Goal: Task Accomplishment & Management: Complete application form

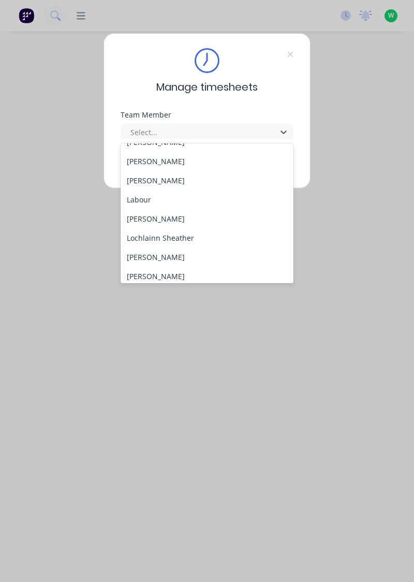
scroll to position [262, 0]
click at [177, 255] on div "[PERSON_NAME]" at bounding box center [207, 256] width 173 height 19
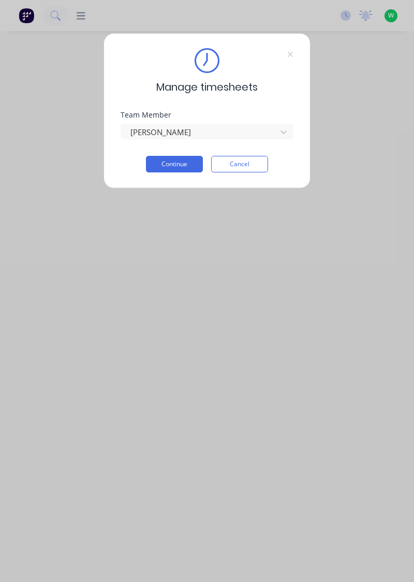
click at [185, 163] on button "Continue" at bounding box center [174, 164] width 57 height 17
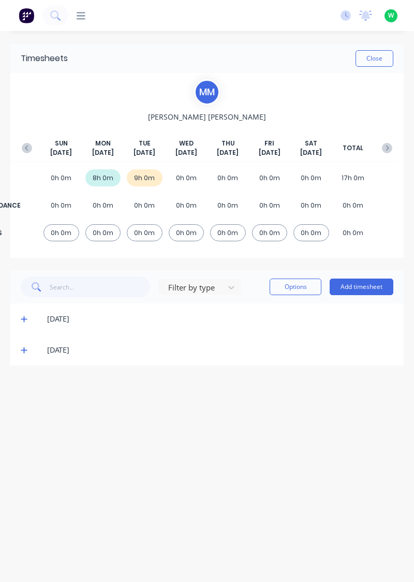
click at [377, 284] on button "Add timesheet" at bounding box center [362, 286] width 64 height 17
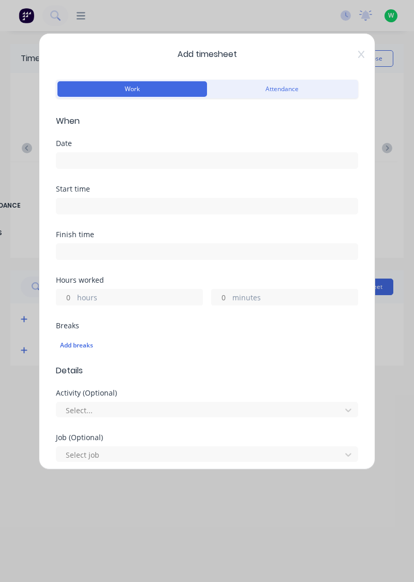
click at [96, 159] on input at bounding box center [206, 161] width 301 height 16
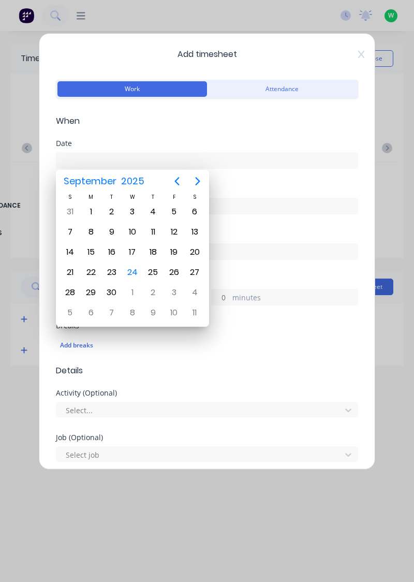
click at [139, 271] on div "24" at bounding box center [133, 272] width 16 height 16
type input "[DATE]"
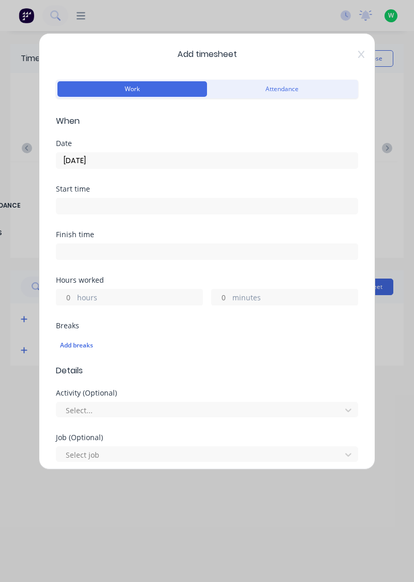
click at [84, 297] on label "hours" at bounding box center [139, 298] width 125 height 13
click at [75, 297] on input "hours" at bounding box center [65, 297] width 18 height 16
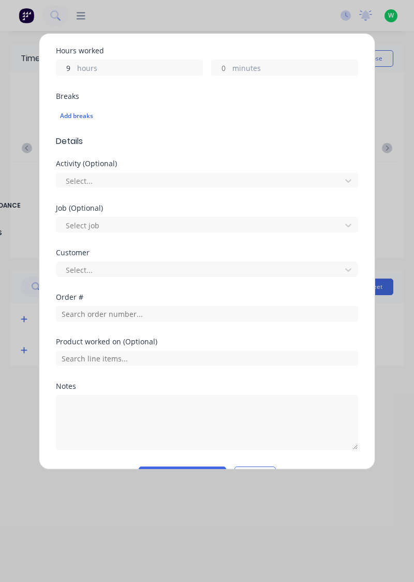
scroll to position [231, 0]
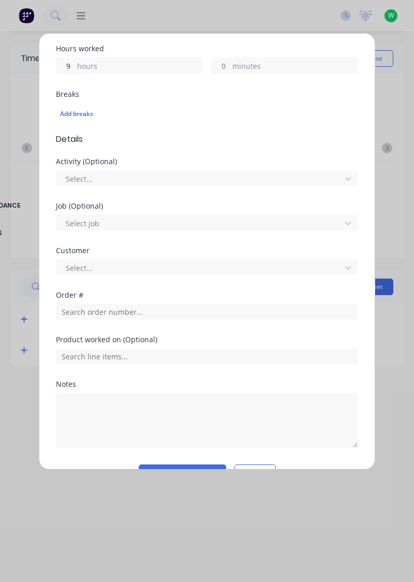
type input "9"
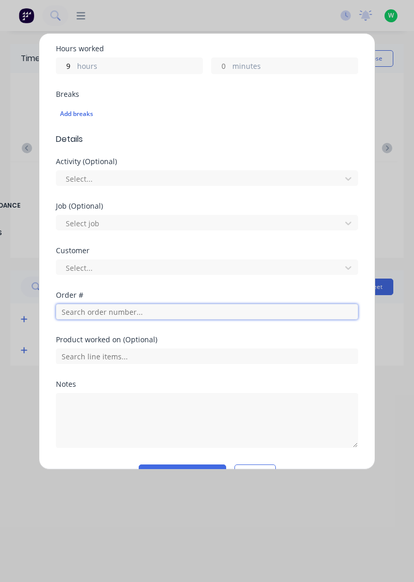
click at [92, 312] on input "text" at bounding box center [207, 312] width 302 height 16
type input "19083"
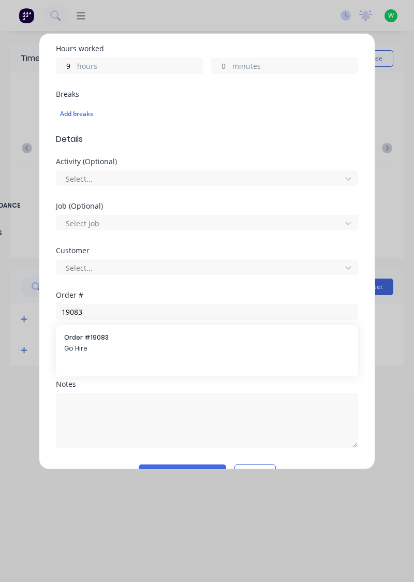
click at [97, 341] on div "Order # 19083 Go Hire" at bounding box center [207, 344] width 286 height 22
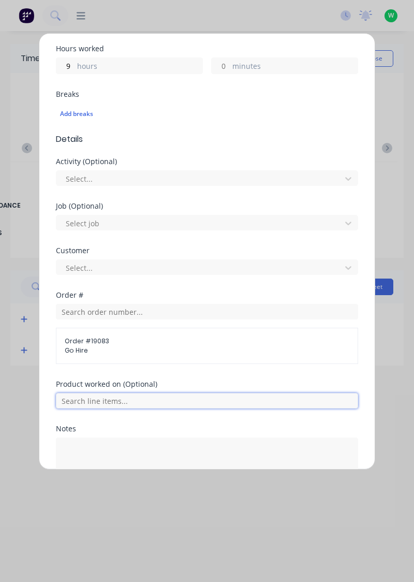
click at [154, 402] on input "text" at bounding box center [207, 401] width 302 height 16
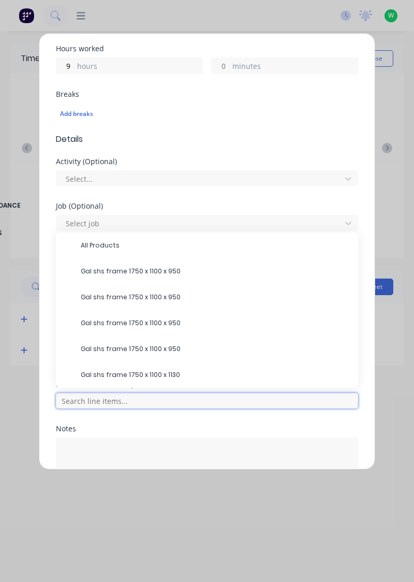
click at [154, 396] on input "text" at bounding box center [207, 401] width 302 height 16
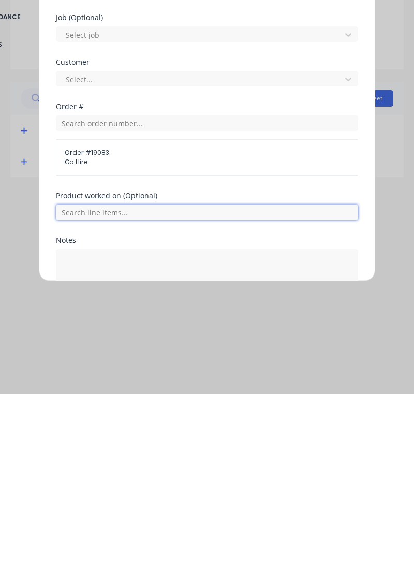
click at [149, 400] on input "text" at bounding box center [207, 401] width 302 height 16
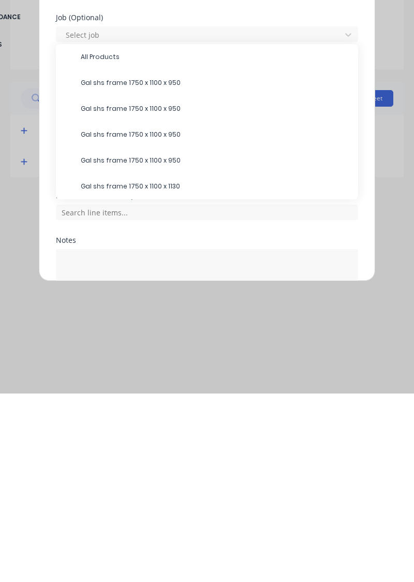
click at [167, 271] on span "Gal shs frame 1750 x 1100 x 950" at bounding box center [215, 271] width 269 height 9
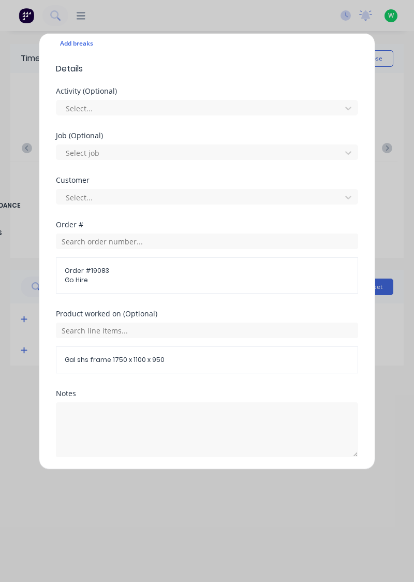
scroll to position [334, 0]
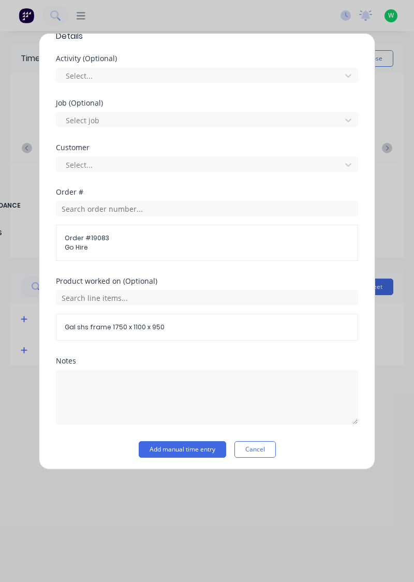
click at [209, 447] on button "Add manual time entry" at bounding box center [182, 449] width 87 height 17
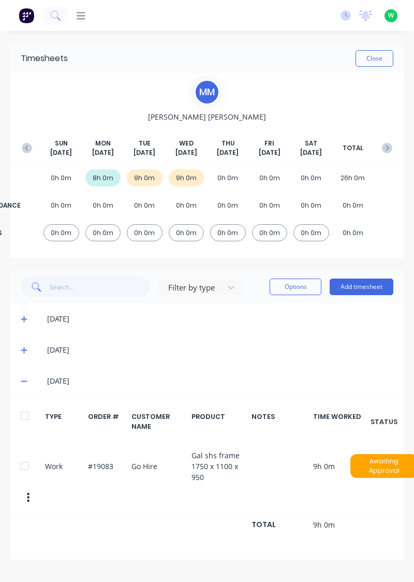
click at [377, 288] on button "Add timesheet" at bounding box center [362, 286] width 64 height 17
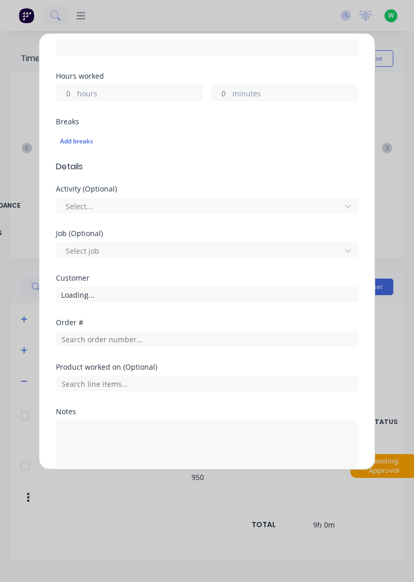
scroll to position [187, 0]
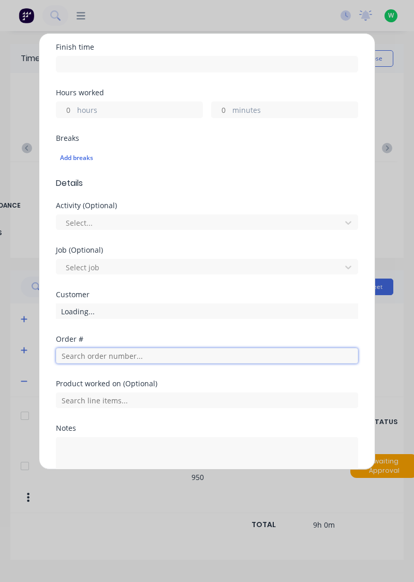
click at [74, 357] on input "text" at bounding box center [207, 356] width 302 height 16
type input "19083"
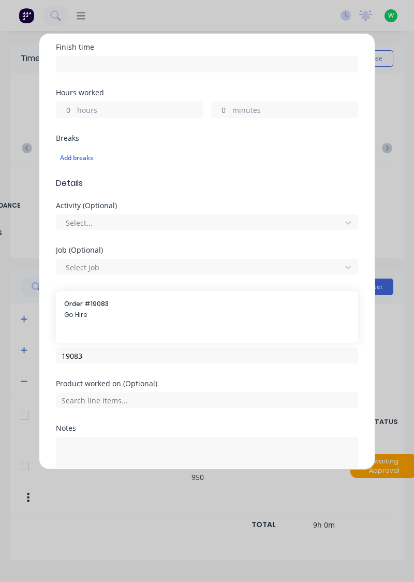
click at [80, 306] on span "Order # 19083" at bounding box center [207, 303] width 286 height 9
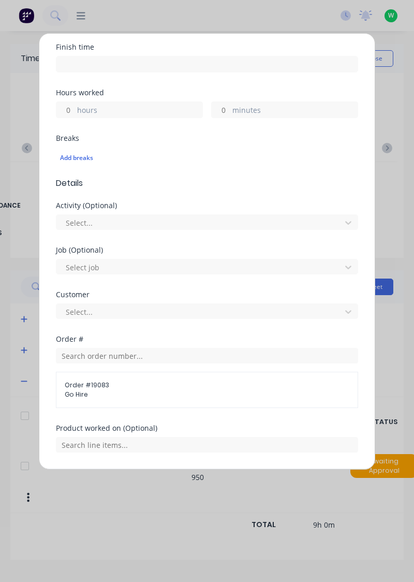
scroll to position [300, 0]
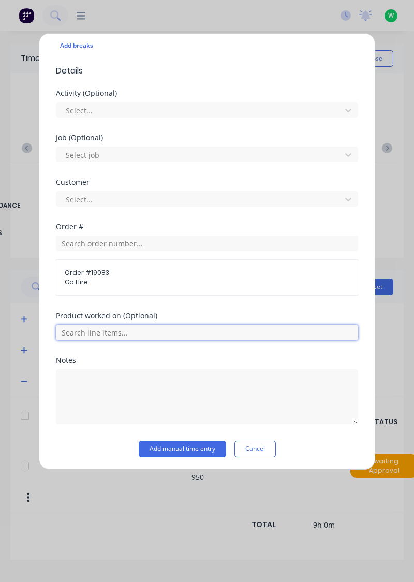
click at [163, 334] on input "text" at bounding box center [207, 333] width 302 height 16
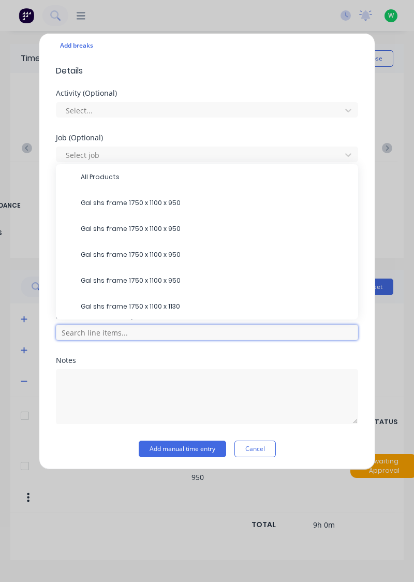
scroll to position [267, 0]
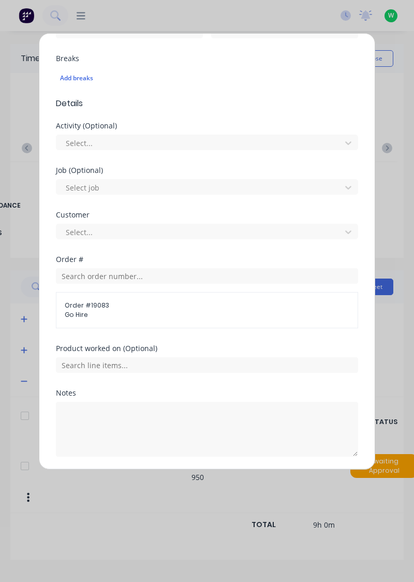
click at [394, 104] on div "Add timesheet Work Attendance When Date Start time Finish time Hours worked hou…" at bounding box center [207, 291] width 414 height 582
click at [261, 481] on button "Cancel" at bounding box center [254, 481] width 41 height 17
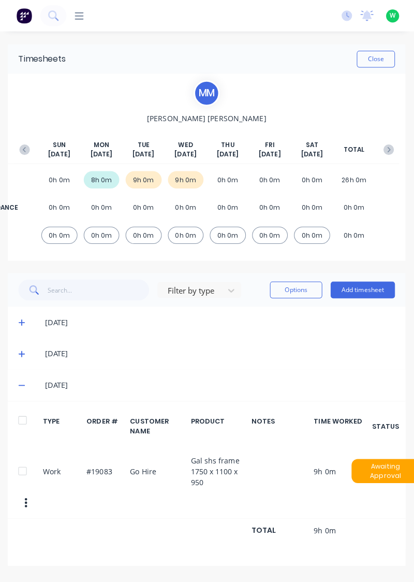
scroll to position [0, 0]
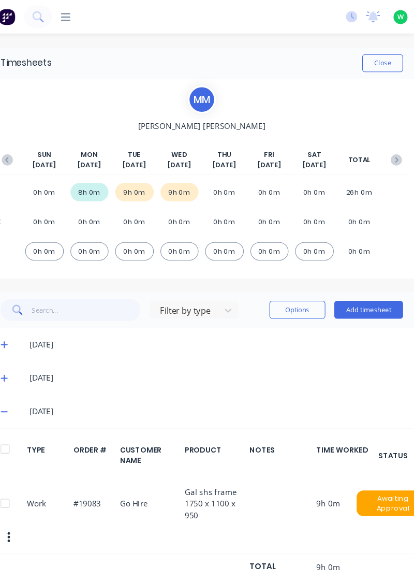
click at [26, 322] on span at bounding box center [26, 319] width 10 height 10
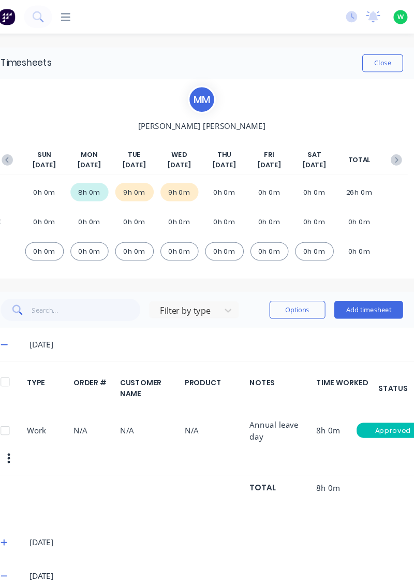
click at [23, 319] on icon at bounding box center [24, 319] width 6 height 1
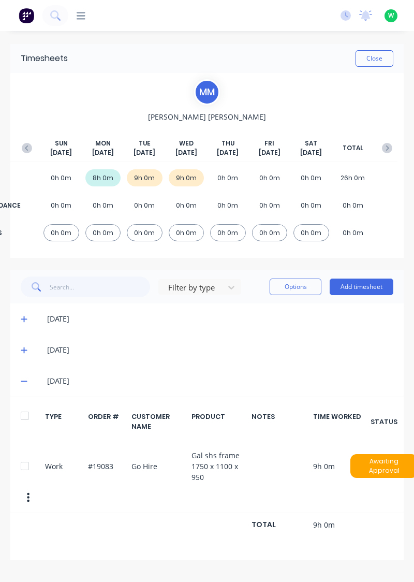
scroll to position [0, 4]
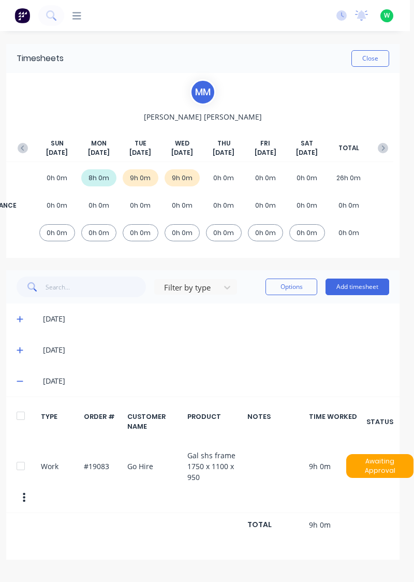
click at [375, 61] on button "Close" at bounding box center [370, 58] width 38 height 17
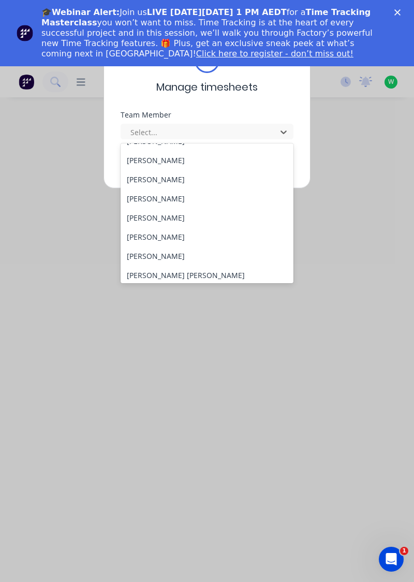
scroll to position [72, 0]
click at [396, 13] on polygon "Close" at bounding box center [397, 12] width 6 height 6
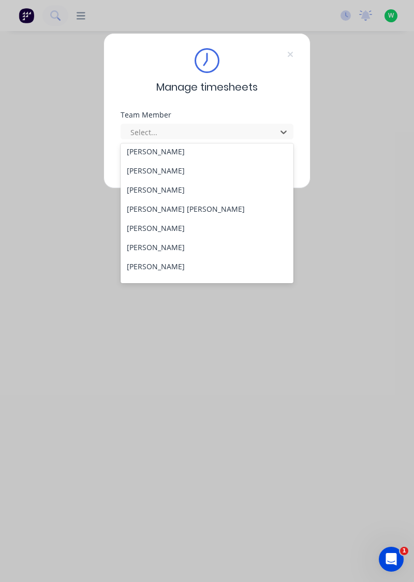
scroll to position [139, 0]
click at [156, 229] on div "[PERSON_NAME]" at bounding box center [207, 226] width 173 height 19
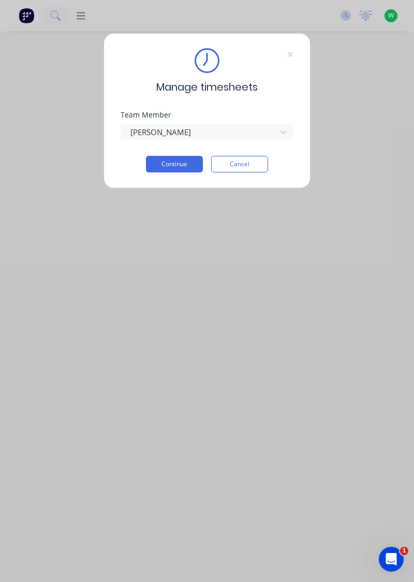
click at [172, 164] on button "Continue" at bounding box center [174, 164] width 57 height 17
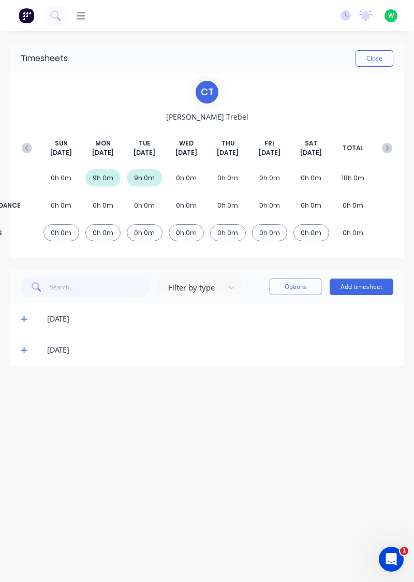
click at [364, 290] on button "Add timesheet" at bounding box center [362, 286] width 64 height 17
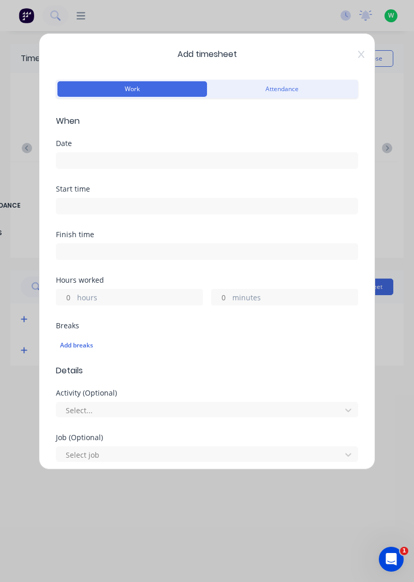
click at [88, 157] on input at bounding box center [206, 161] width 301 height 16
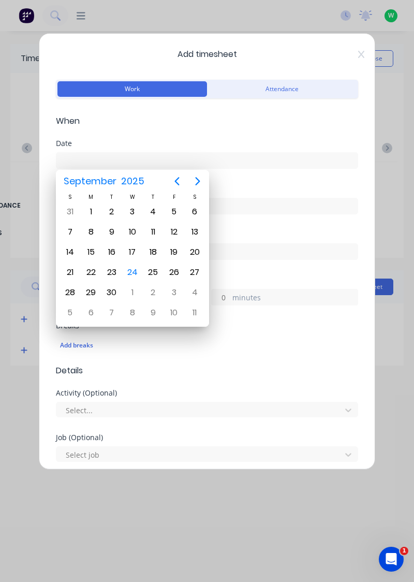
click at [134, 270] on div "24" at bounding box center [133, 272] width 16 height 16
type input "[DATE]"
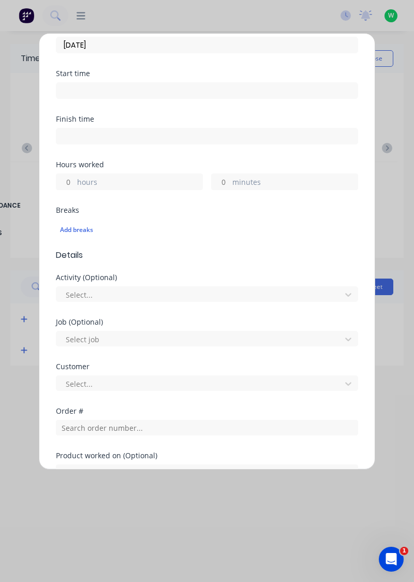
scroll to position [111, 0]
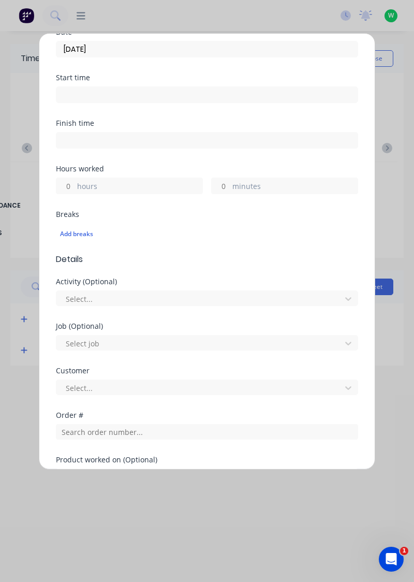
click at [104, 186] on label "hours" at bounding box center [139, 187] width 125 height 13
click at [75, 186] on input "hours" at bounding box center [65, 186] width 18 height 16
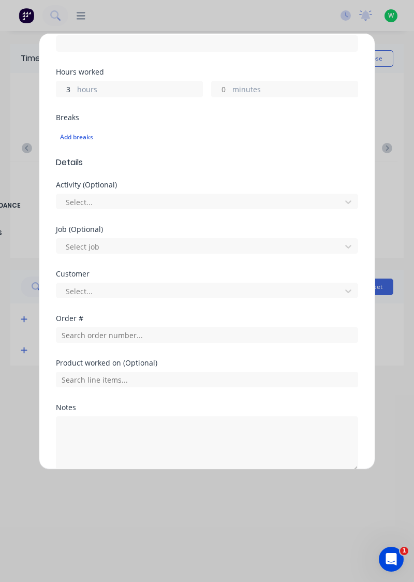
scroll to position [212, 0]
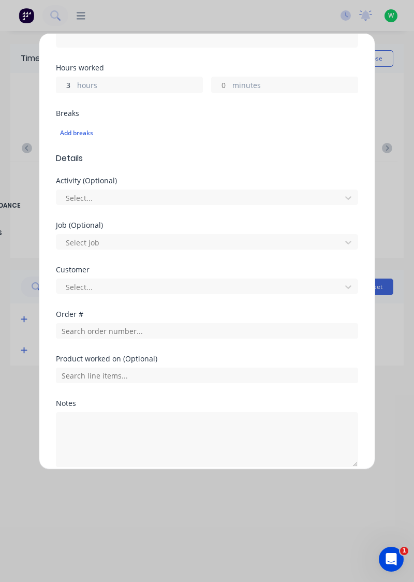
type input "3"
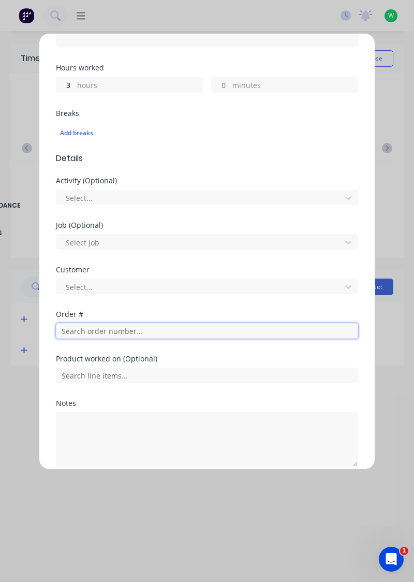
click at [94, 326] on input "text" at bounding box center [207, 331] width 302 height 16
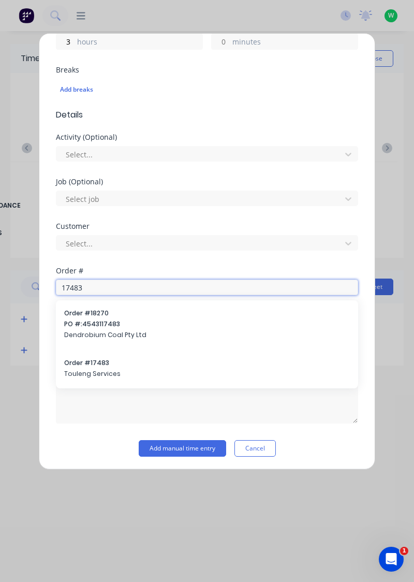
type input "17483"
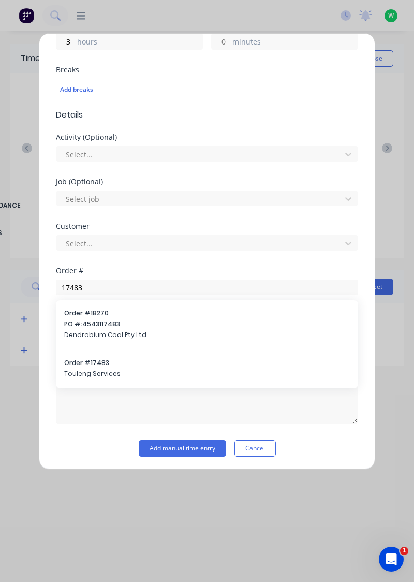
click at [96, 374] on span "Touleng Services" at bounding box center [207, 373] width 286 height 9
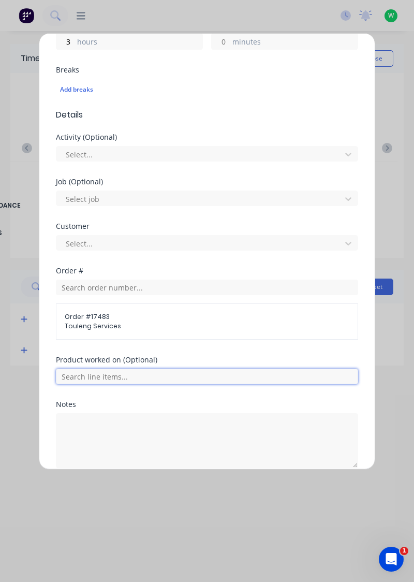
click at [102, 372] on input "text" at bounding box center [207, 377] width 302 height 16
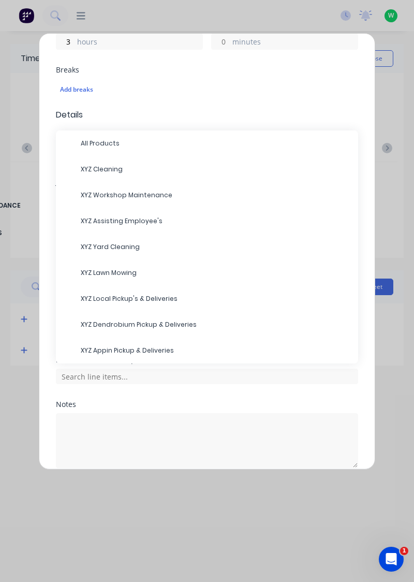
click at [127, 349] on span "XYZ Appin Pickup & Deliveries" at bounding box center [215, 350] width 269 height 9
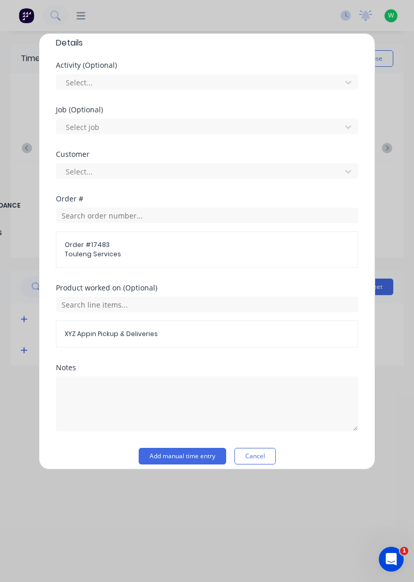
scroll to position [334, 0]
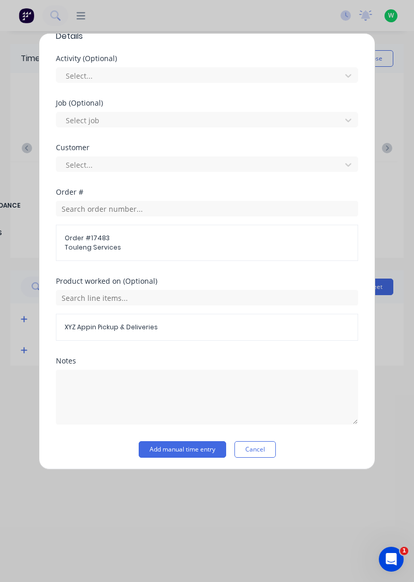
click at [186, 448] on button "Add manual time entry" at bounding box center [182, 449] width 87 height 17
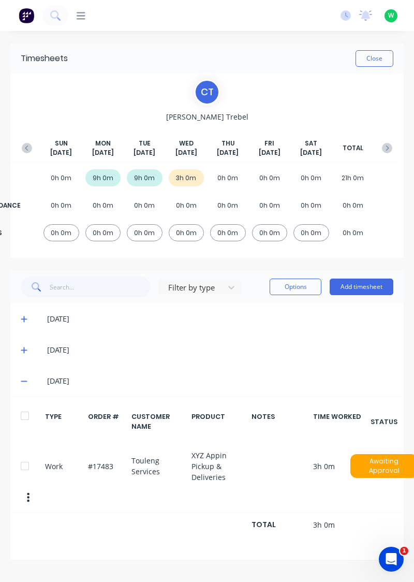
click at [360, 290] on button "Add timesheet" at bounding box center [362, 286] width 64 height 17
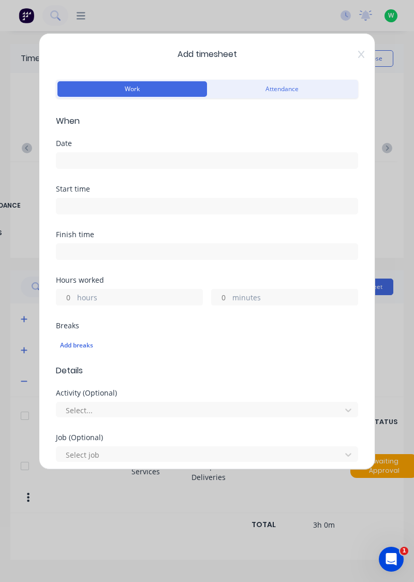
click at [94, 159] on input at bounding box center [206, 161] width 301 height 16
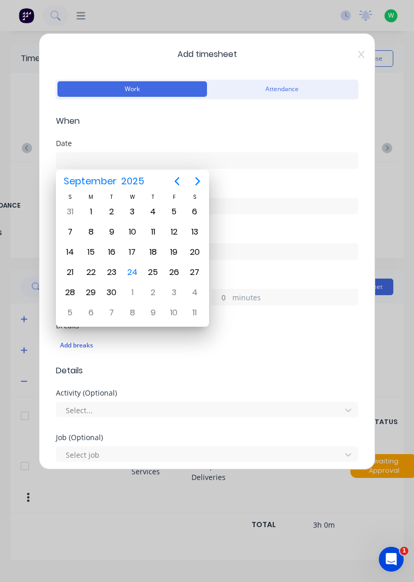
click at [135, 275] on div "24" at bounding box center [133, 272] width 16 height 16
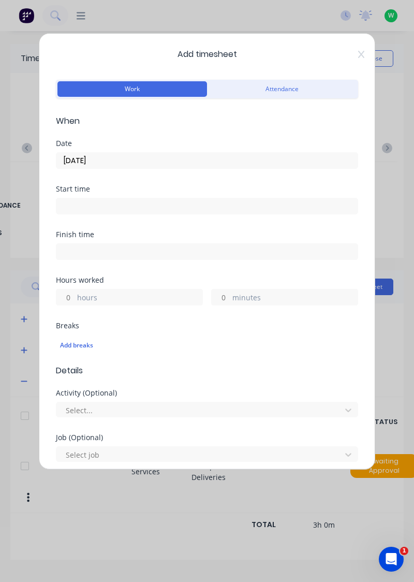
type input "[DATE]"
click at [86, 299] on label "hours" at bounding box center [139, 298] width 125 height 13
click at [75, 299] on input "hours" at bounding box center [65, 297] width 18 height 16
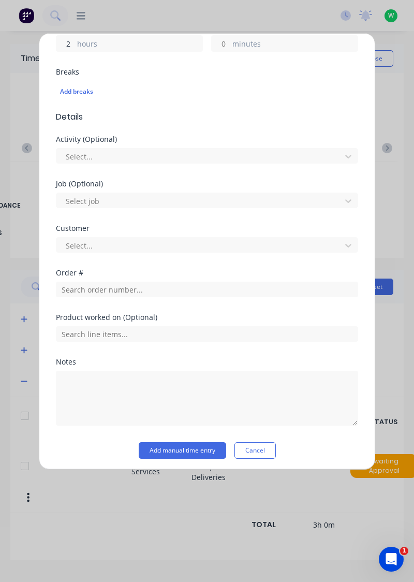
scroll to position [256, 0]
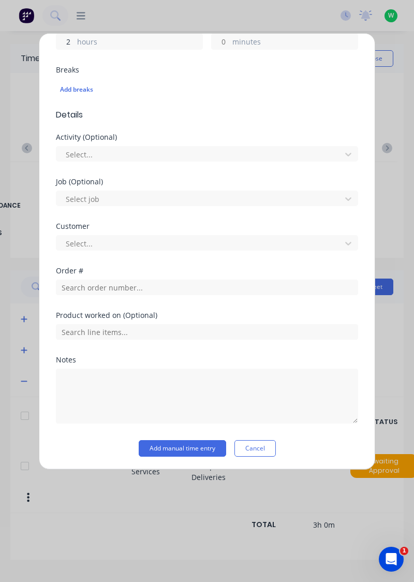
type input "2"
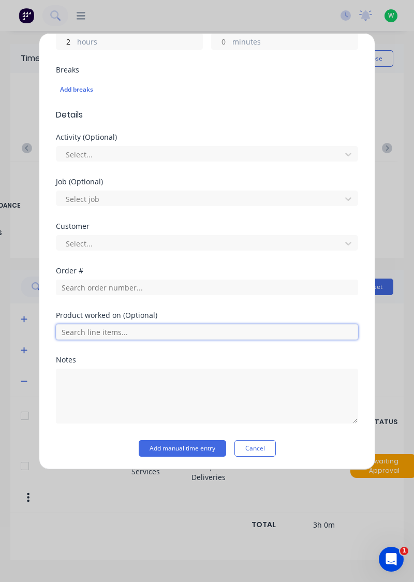
click at [99, 333] on input "text" at bounding box center [207, 332] width 302 height 16
type input "1"
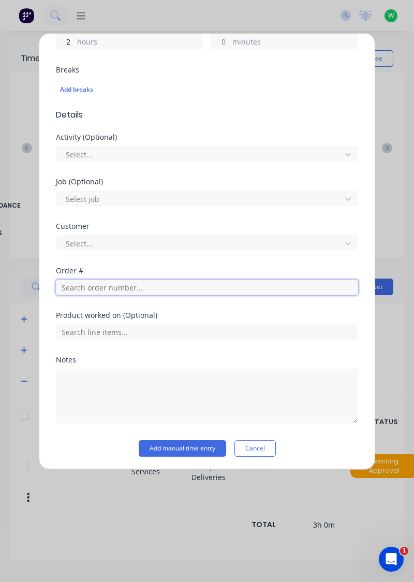
click at [86, 290] on input "text" at bounding box center [207, 288] width 302 height 16
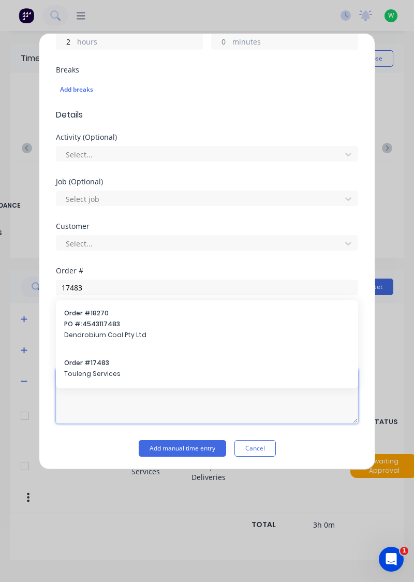
click at [89, 373] on textarea at bounding box center [207, 396] width 302 height 55
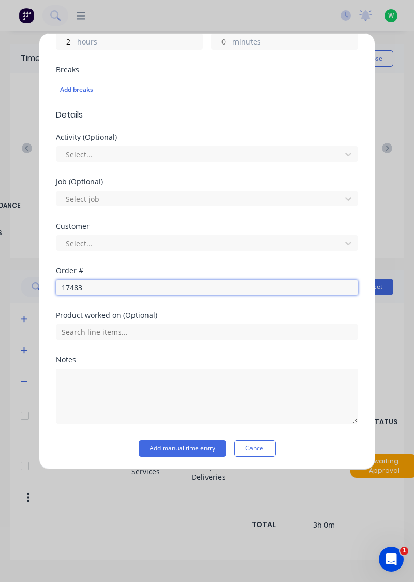
click at [101, 288] on input "17483" at bounding box center [207, 288] width 302 height 16
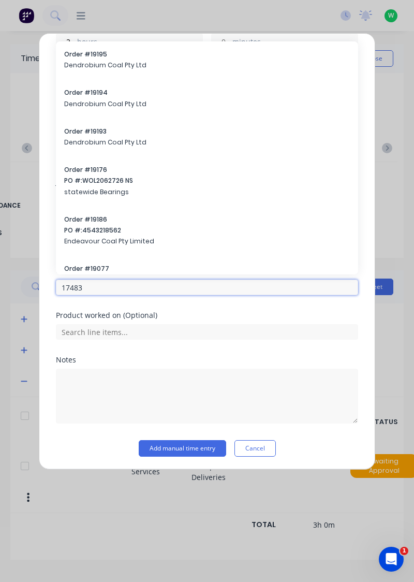
click at [97, 288] on input "17483" at bounding box center [207, 288] width 302 height 16
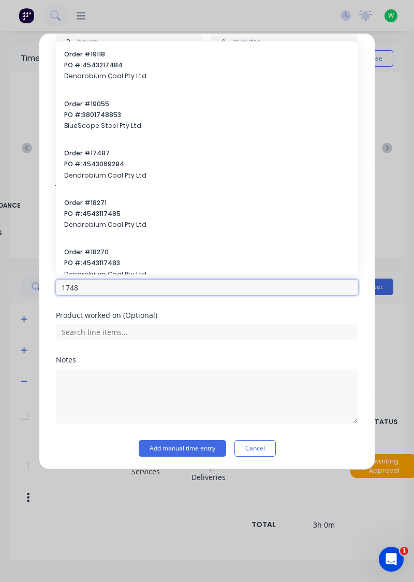
type input "17483"
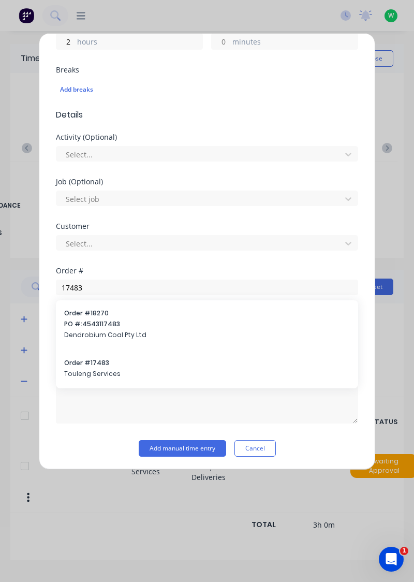
click at [87, 370] on span "Touleng Services" at bounding box center [207, 373] width 286 height 9
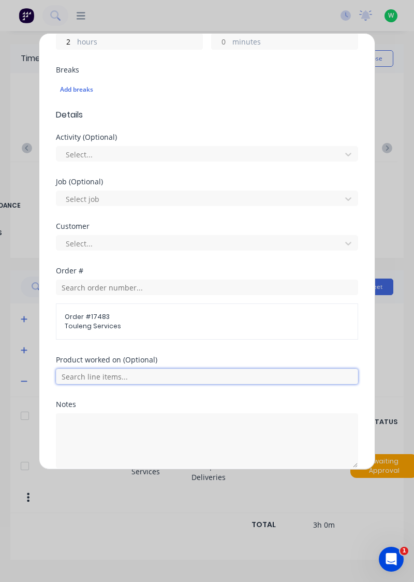
click at [96, 370] on input "text" at bounding box center [207, 377] width 302 height 16
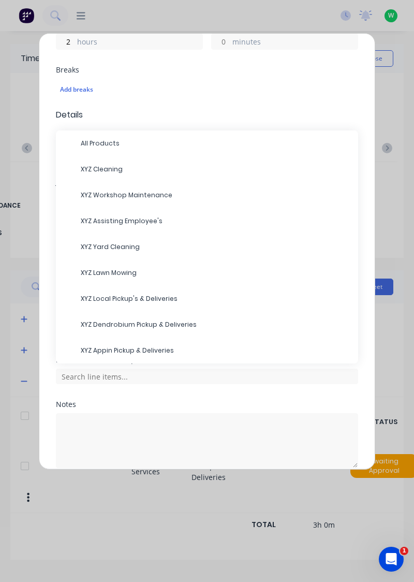
click at [129, 322] on span "XYZ Dendrobium Pickup & Deliveries" at bounding box center [215, 324] width 269 height 9
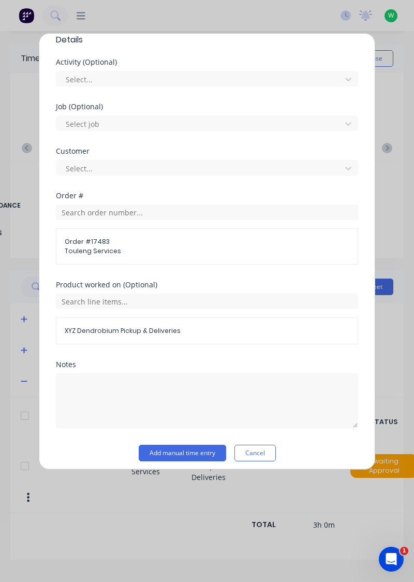
scroll to position [334, 0]
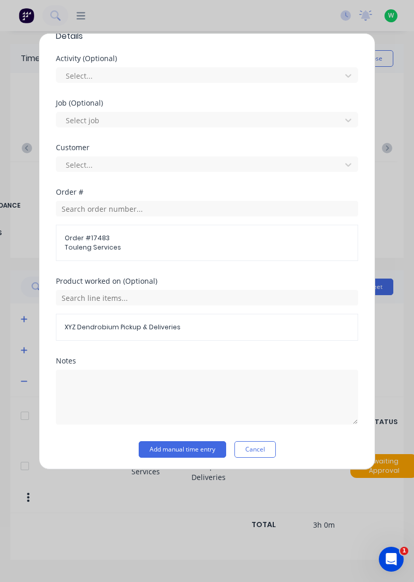
click at [195, 447] on button "Add manual time entry" at bounding box center [182, 449] width 87 height 17
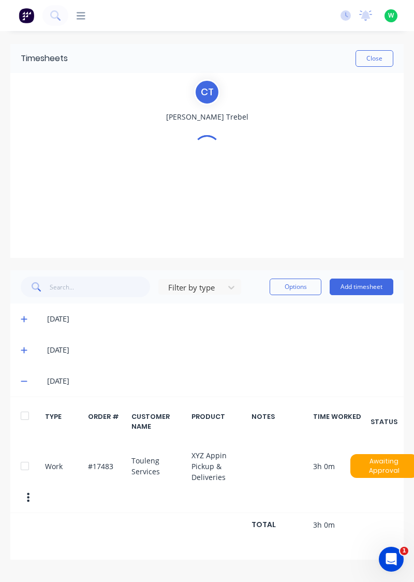
scroll to position [0, 0]
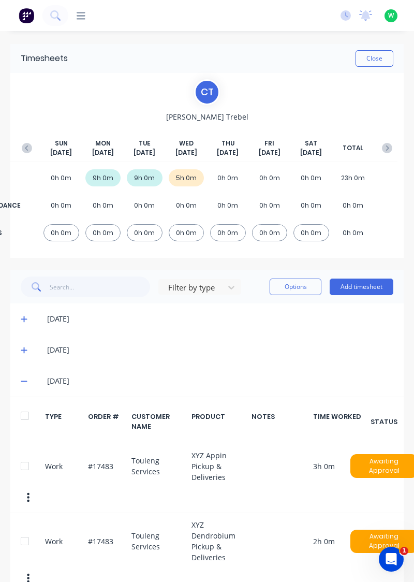
click at [364, 289] on button "Add timesheet" at bounding box center [362, 286] width 64 height 17
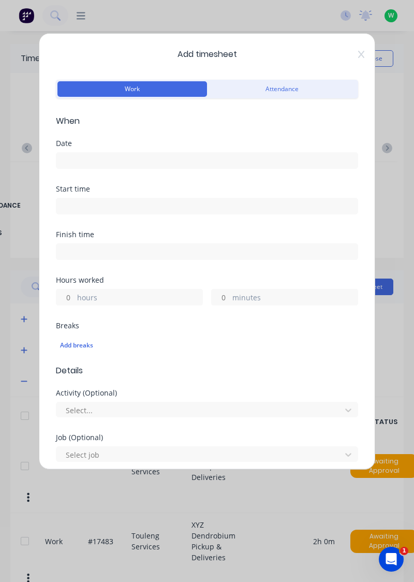
click at [80, 156] on input at bounding box center [206, 161] width 301 height 16
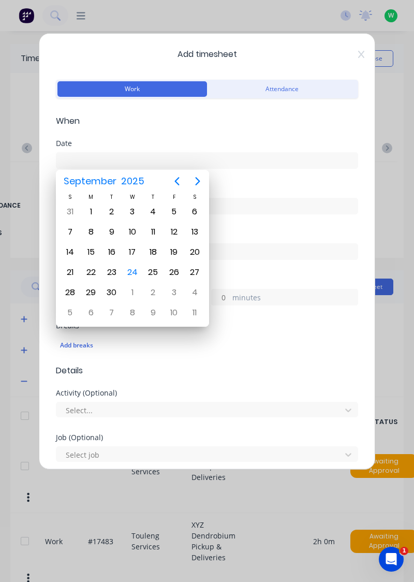
click at [135, 276] on div "24" at bounding box center [133, 272] width 16 height 16
type input "[DATE]"
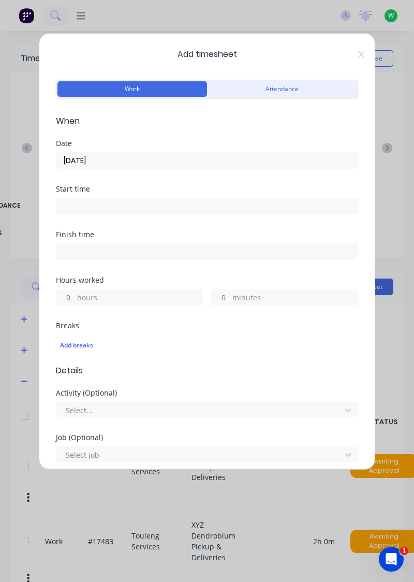
click at [244, 297] on label "minutes" at bounding box center [294, 298] width 125 height 13
click at [230, 297] on input "minutes" at bounding box center [221, 297] width 18 height 16
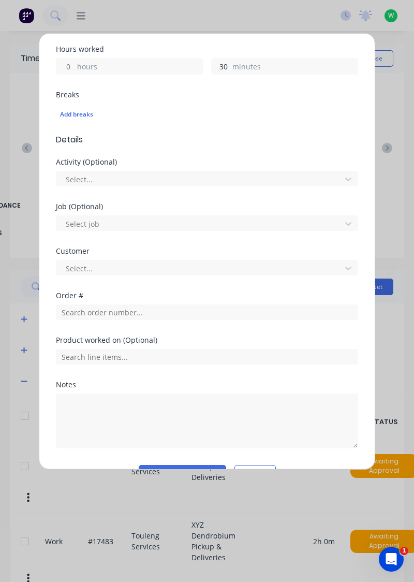
scroll to position [231, 0]
type input "30"
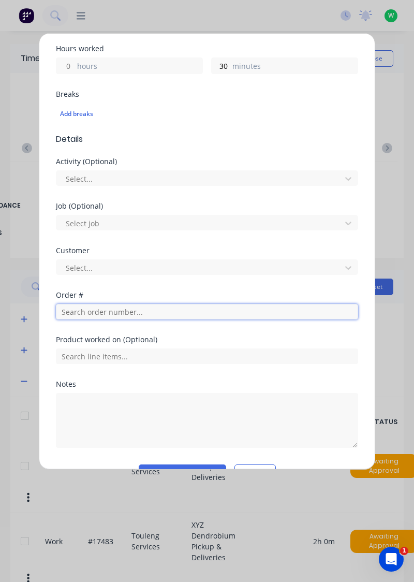
click at [92, 311] on input "text" at bounding box center [207, 312] width 302 height 16
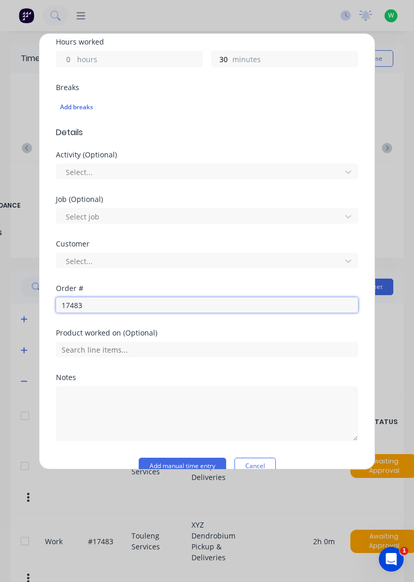
scroll to position [256, 0]
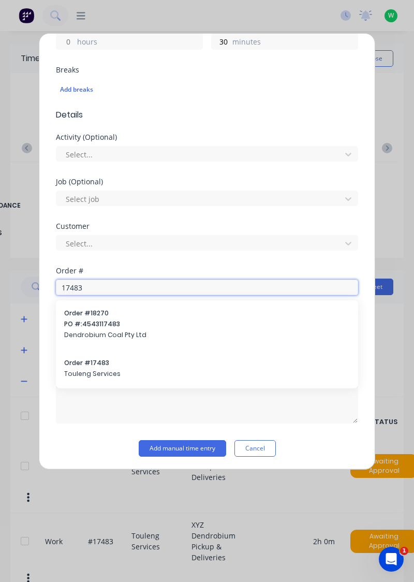
type input "17483"
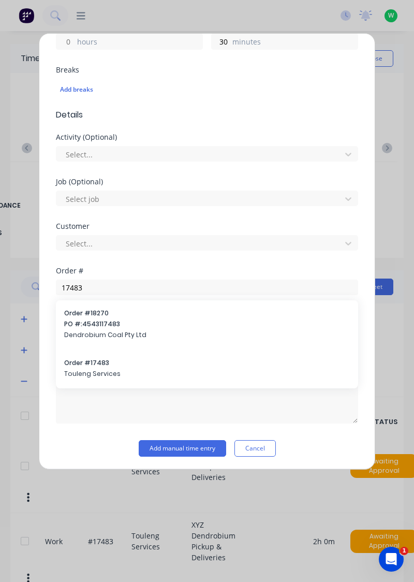
click at [89, 374] on span "Touleng Services" at bounding box center [207, 373] width 286 height 9
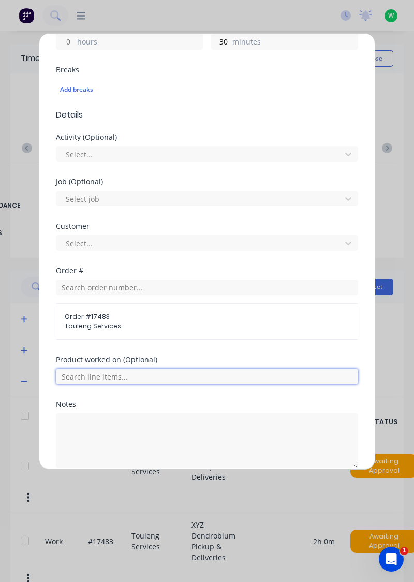
click at [102, 372] on input "text" at bounding box center [207, 377] width 302 height 16
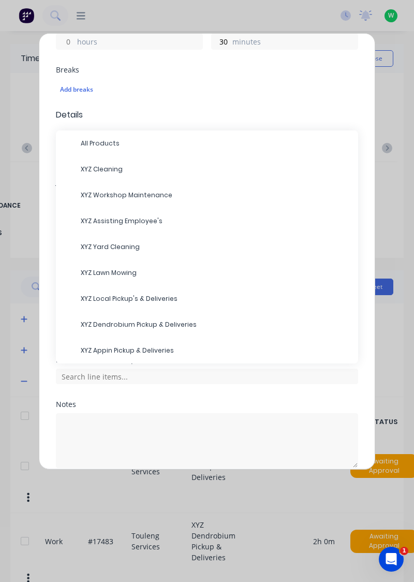
click at [122, 298] on span "XYZ Local Pickup's & Deliveries" at bounding box center [215, 298] width 269 height 9
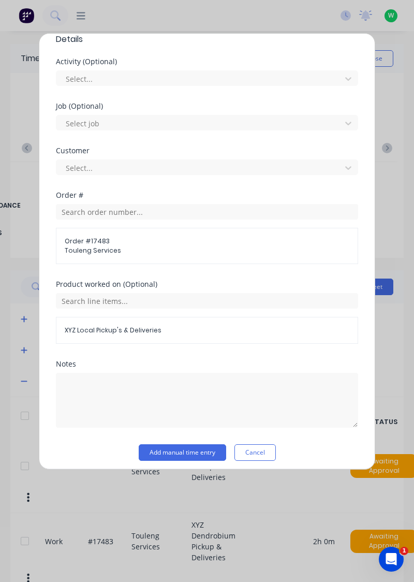
scroll to position [334, 0]
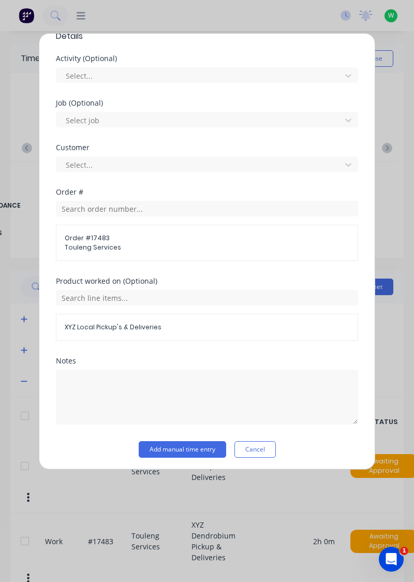
click at [185, 445] on button "Add manual time entry" at bounding box center [182, 449] width 87 height 17
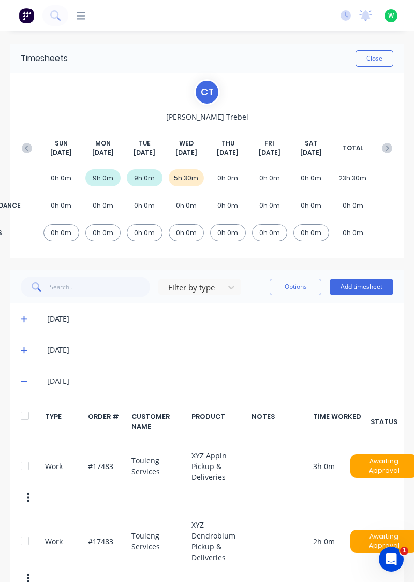
click at [366, 284] on button "Add timesheet" at bounding box center [362, 286] width 64 height 17
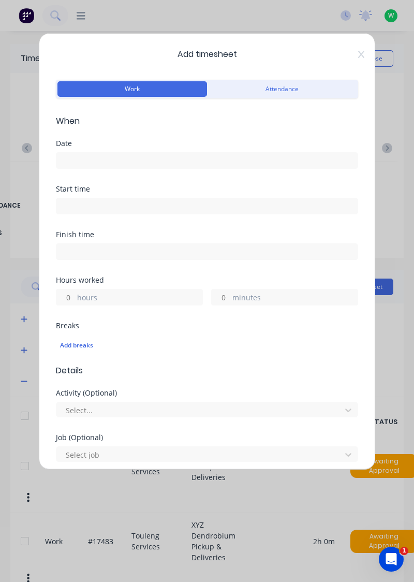
click at [83, 157] on input at bounding box center [206, 161] width 301 height 16
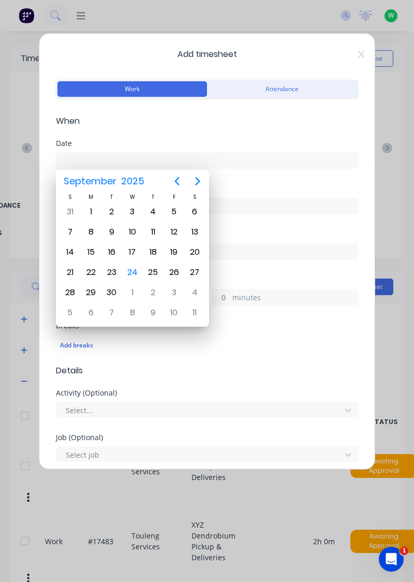
click at [135, 273] on div "24" at bounding box center [133, 272] width 16 height 16
type input "[DATE]"
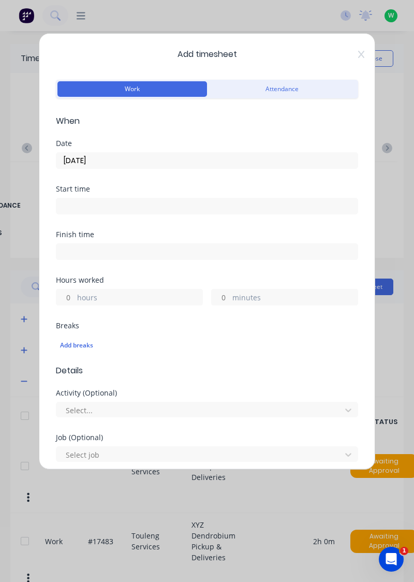
click at [89, 297] on label "hours" at bounding box center [139, 298] width 125 height 13
click at [75, 297] on input "hours" at bounding box center [65, 297] width 18 height 16
type input "5"
click at [254, 297] on label "minutes" at bounding box center [294, 298] width 125 height 13
click at [230, 297] on input "minutes" at bounding box center [221, 297] width 18 height 16
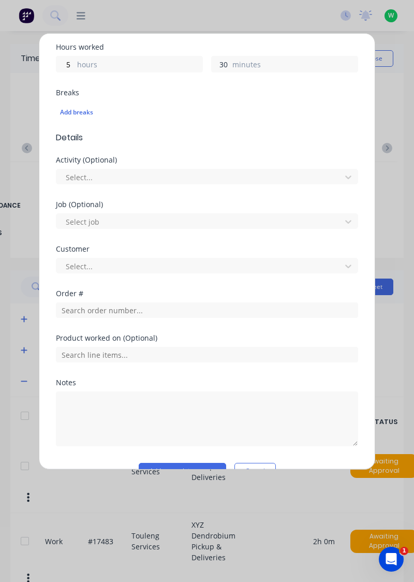
scroll to position [234, 0]
type input "30"
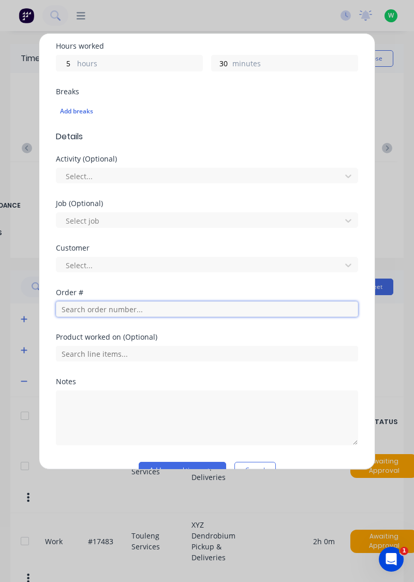
click at [93, 312] on input "text" at bounding box center [207, 309] width 302 height 16
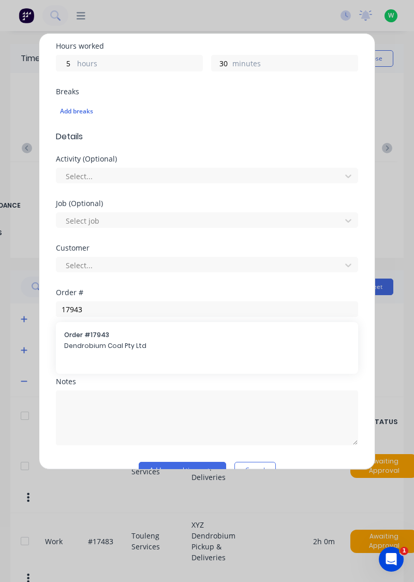
click at [89, 341] on div "Product worked on (Optional)" at bounding box center [207, 347] width 302 height 28
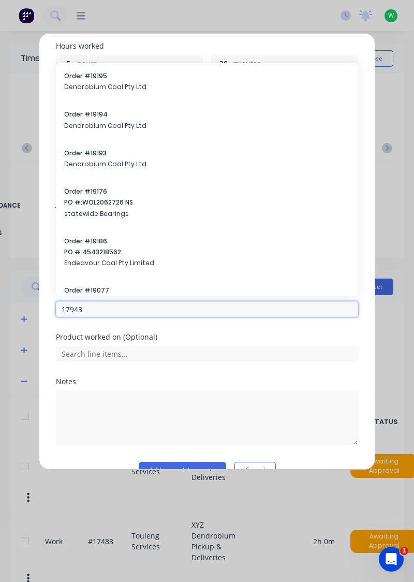
click at [95, 312] on input "17943" at bounding box center [207, 309] width 302 height 16
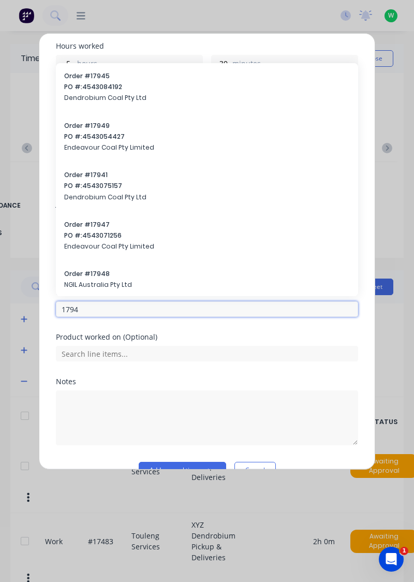
type input "17943"
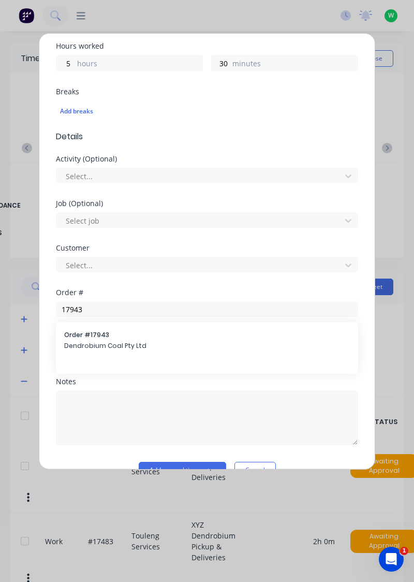
click at [94, 343] on span "Dendrobium Coal Pty Ltd" at bounding box center [207, 345] width 286 height 9
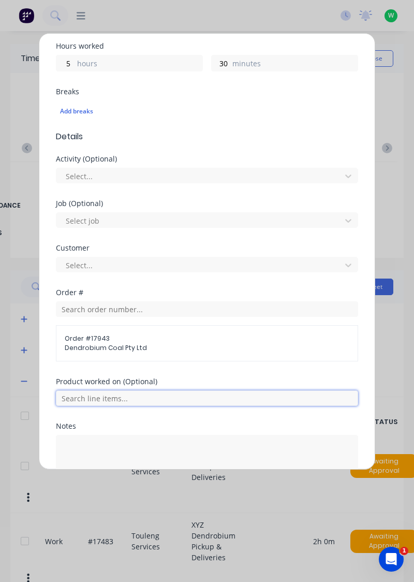
click at [116, 394] on input "text" at bounding box center [207, 398] width 302 height 16
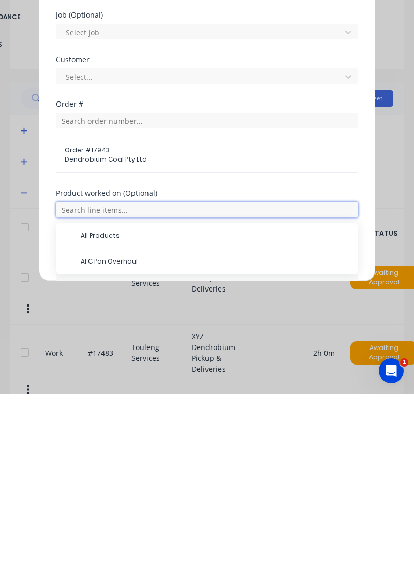
scroll to position [11, 0]
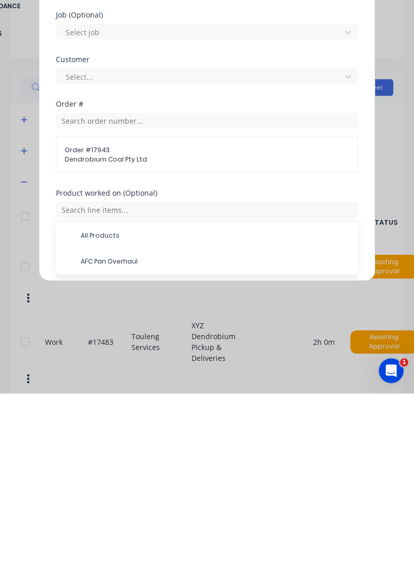
click at [115, 450] on span "AFC Pan Overhaul" at bounding box center [215, 449] width 269 height 9
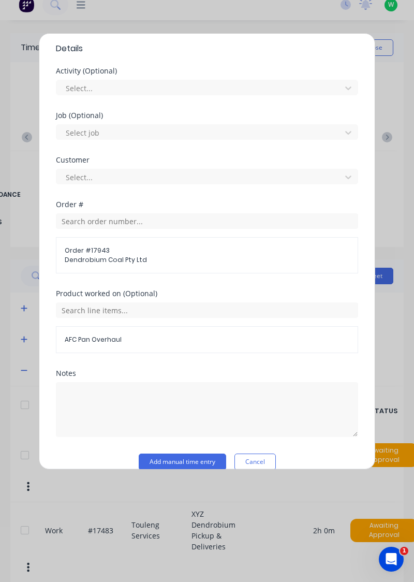
scroll to position [334, 0]
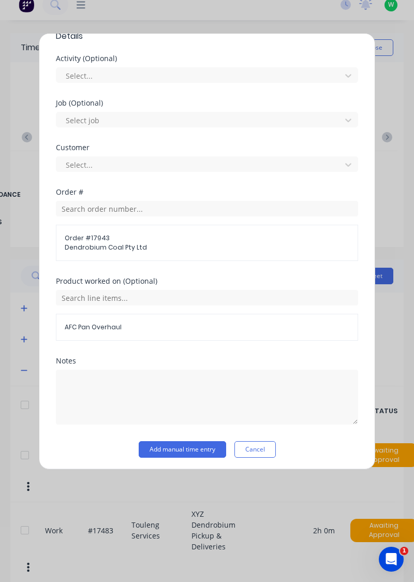
click at [194, 447] on button "Add manual time entry" at bounding box center [182, 449] width 87 height 17
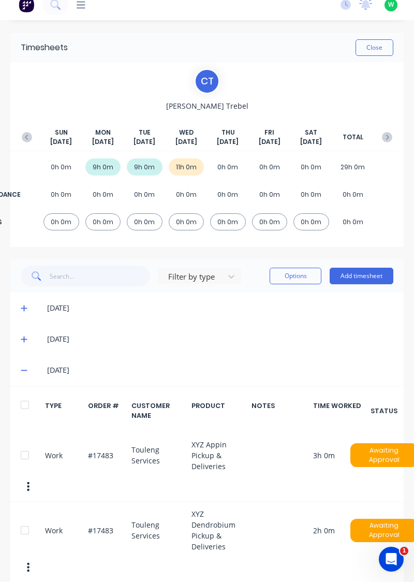
click at [380, 46] on button "Close" at bounding box center [375, 47] width 38 height 17
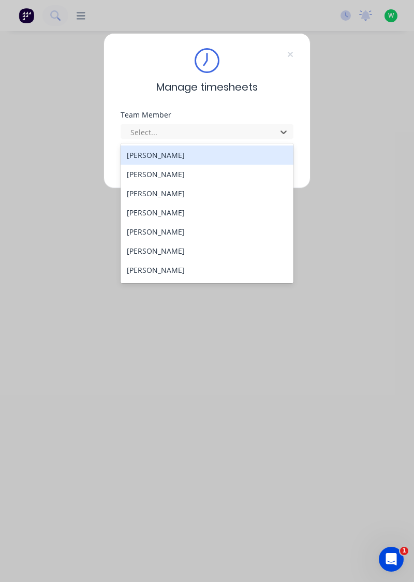
click at [157, 210] on div "[PERSON_NAME]" at bounding box center [207, 212] width 173 height 19
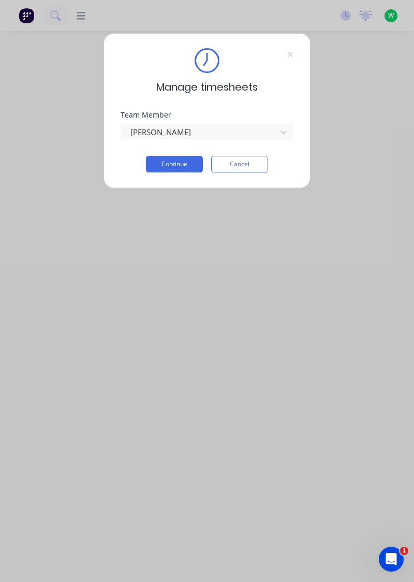
click at [177, 159] on button "Continue" at bounding box center [174, 164] width 57 height 17
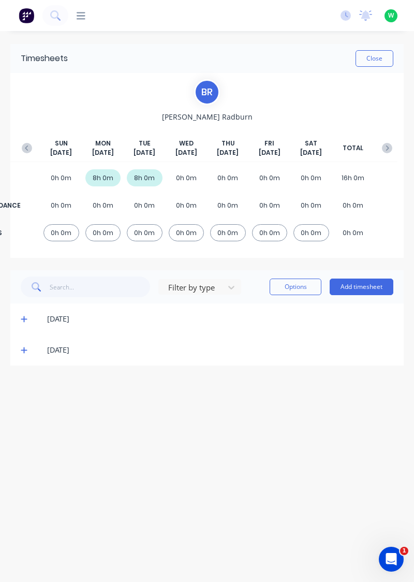
click at [370, 283] on button "Add timesheet" at bounding box center [362, 286] width 64 height 17
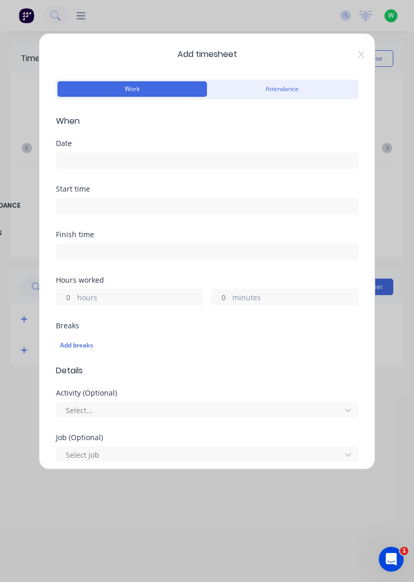
click at [80, 160] on input at bounding box center [206, 161] width 301 height 16
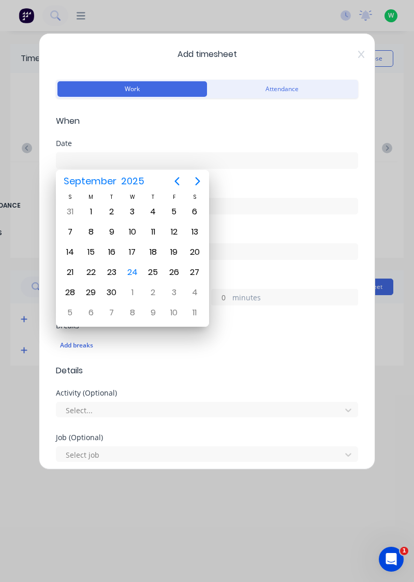
click at [134, 270] on div "24" at bounding box center [133, 272] width 16 height 16
type input "[DATE]"
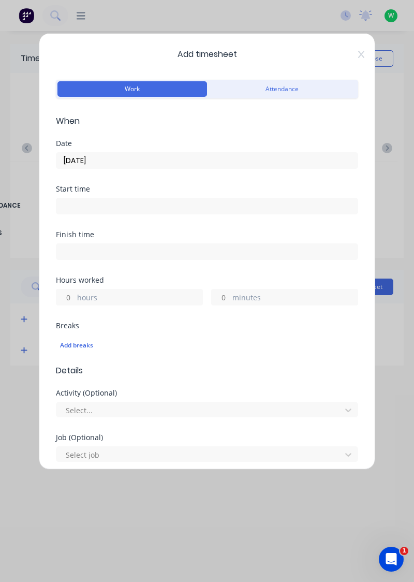
click at [225, 296] on input "minutes" at bounding box center [221, 297] width 18 height 16
type input "15"
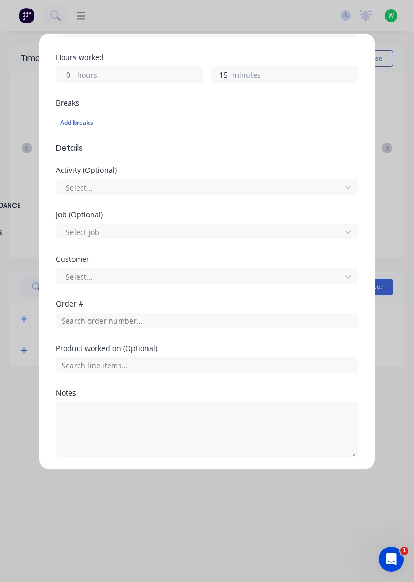
scroll to position [224, 0]
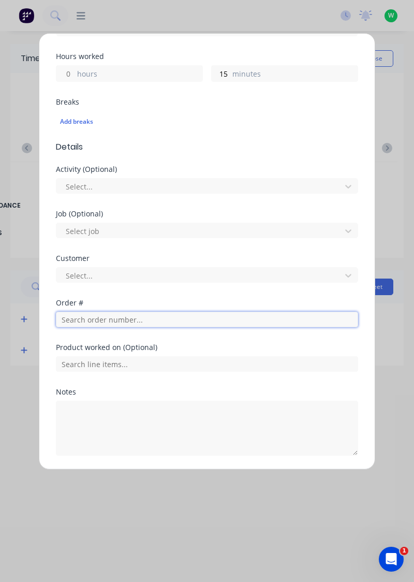
click at [104, 316] on input "text" at bounding box center [207, 320] width 302 height 16
type input "19100"
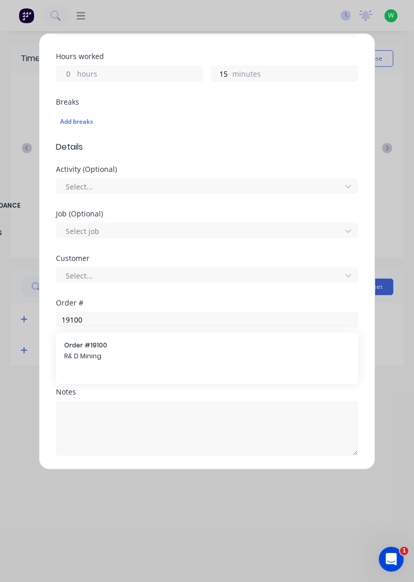
click at [86, 348] on div "Order # 19100 R& D Mining" at bounding box center [207, 352] width 286 height 22
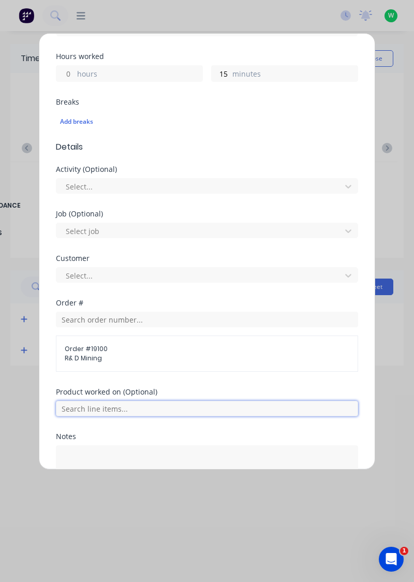
click at [106, 406] on input "text" at bounding box center [207, 409] width 302 height 16
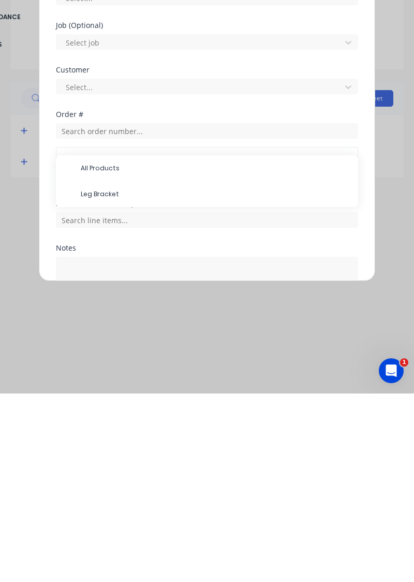
click at [103, 381] on span "Leg Bracket" at bounding box center [215, 382] width 269 height 9
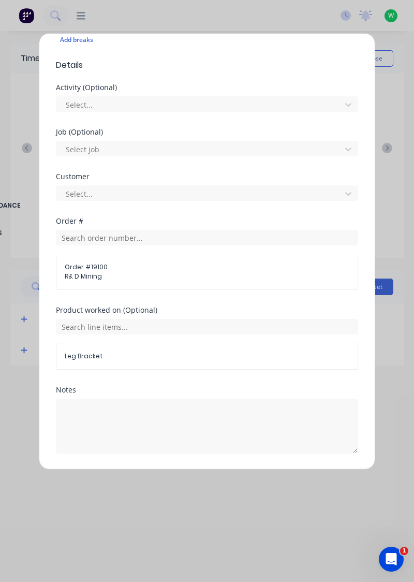
scroll to position [334, 0]
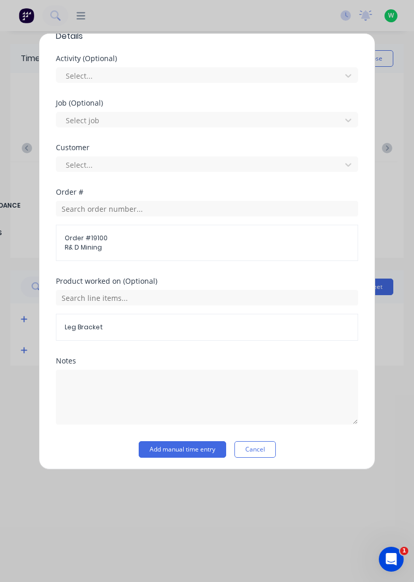
click at [182, 448] on button "Add manual time entry" at bounding box center [182, 449] width 87 height 17
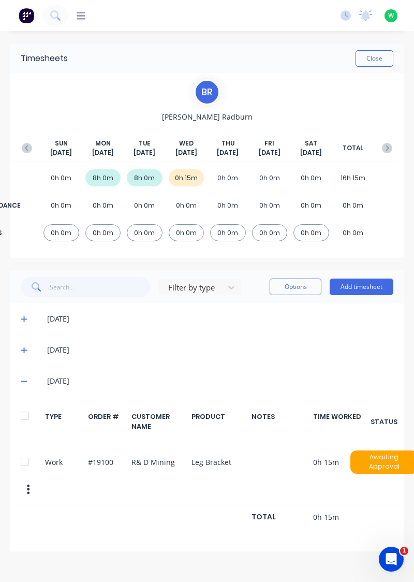
click at [363, 285] on button "Add timesheet" at bounding box center [362, 286] width 64 height 17
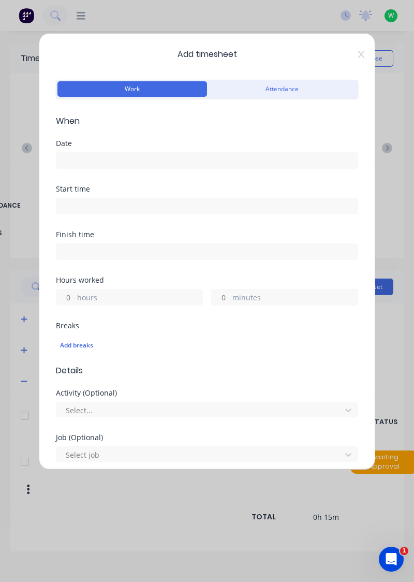
click at [92, 161] on input at bounding box center [206, 161] width 301 height 16
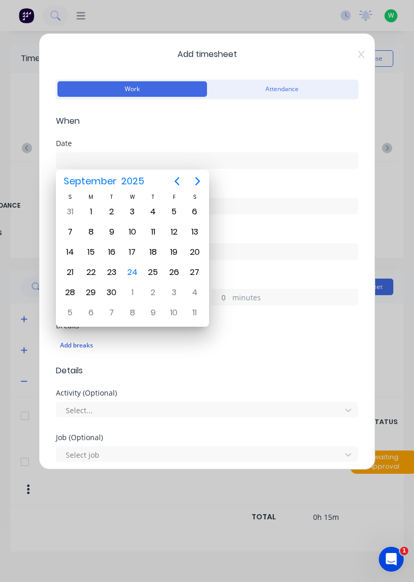
click at [131, 270] on div "24" at bounding box center [133, 272] width 16 height 16
type input "[DATE]"
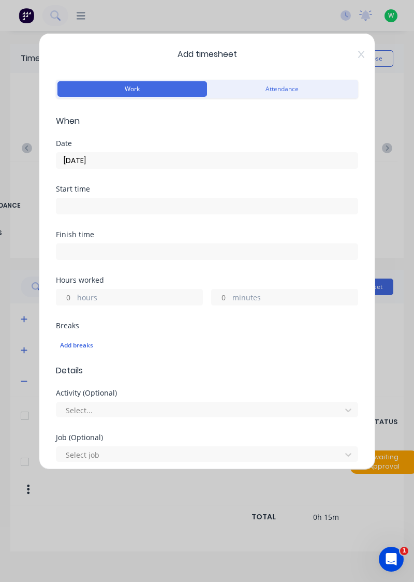
click at [223, 294] on input "minutes" at bounding box center [221, 297] width 18 height 16
type input "30"
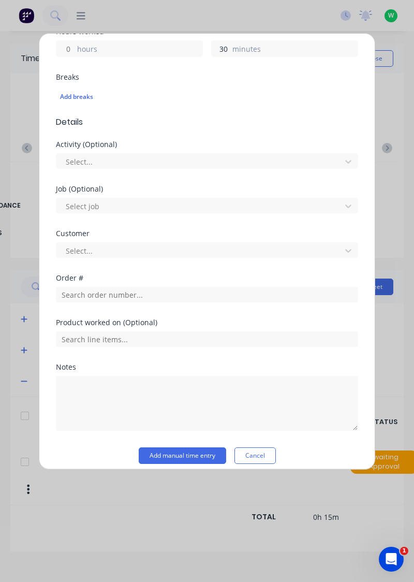
scroll to position [256, 0]
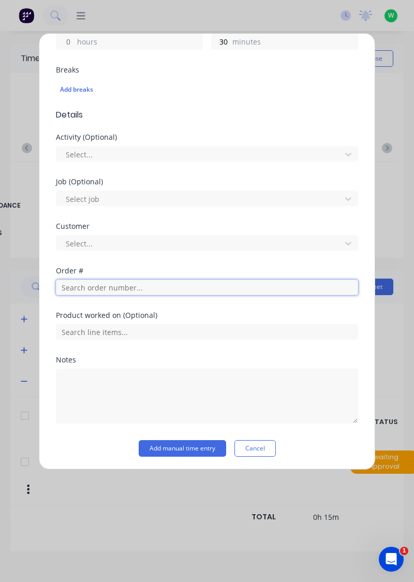
click at [91, 283] on input "text" at bounding box center [207, 288] width 302 height 16
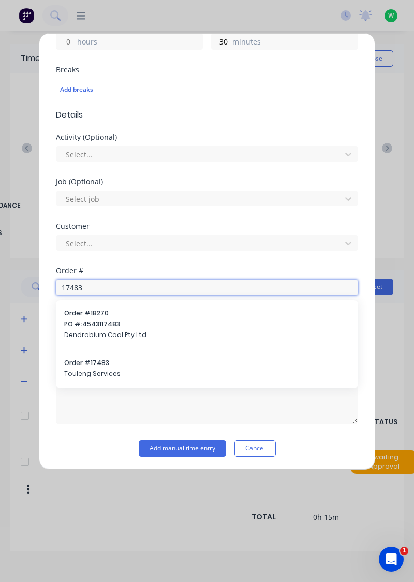
type input "17483"
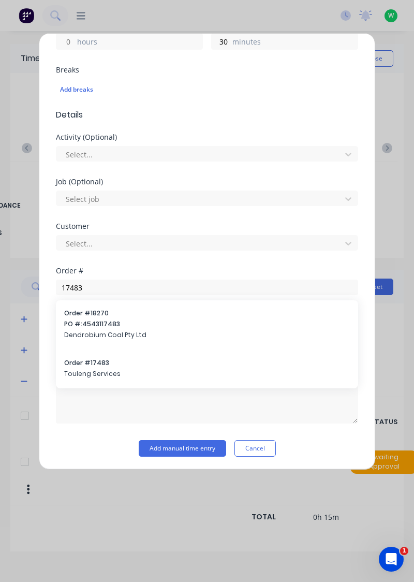
click at [93, 370] on span "Touleng Services" at bounding box center [207, 373] width 286 height 9
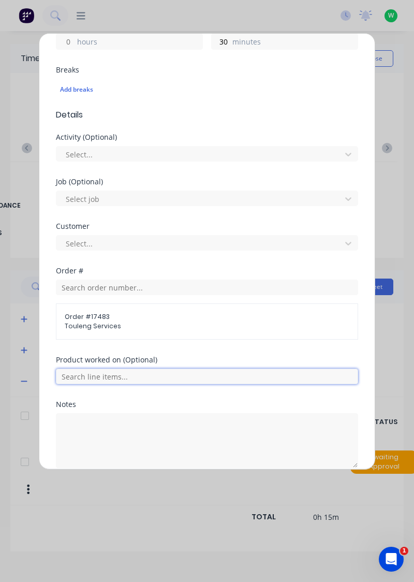
click at [105, 371] on input "text" at bounding box center [207, 377] width 302 height 16
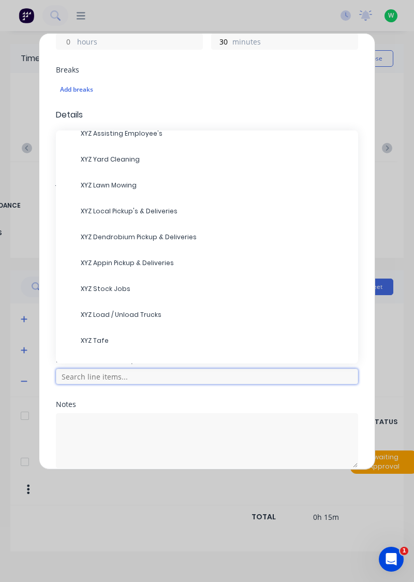
scroll to position [104, 0]
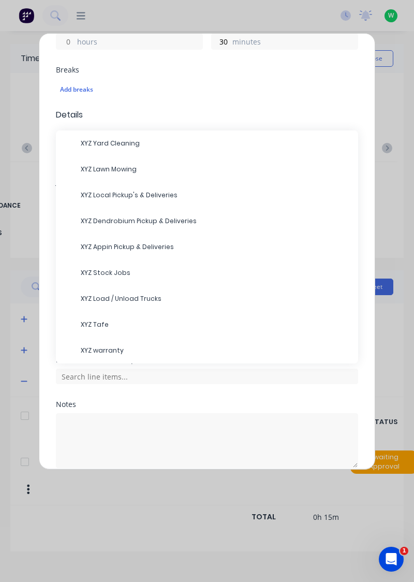
click at [119, 294] on span "XYZ Load / Unload Trucks" at bounding box center [215, 298] width 269 height 9
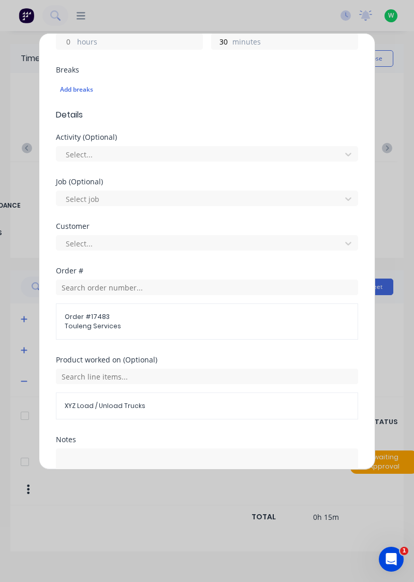
scroll to position [334, 0]
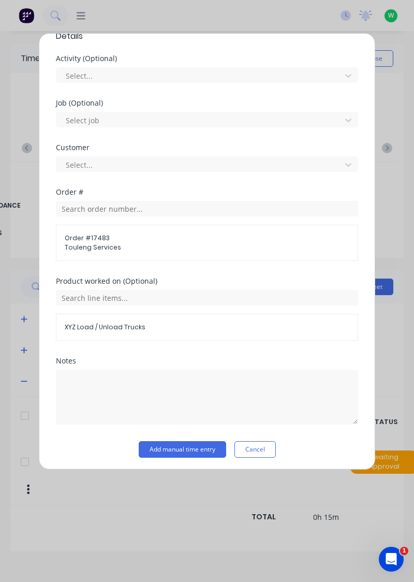
click at [190, 444] on button "Add manual time entry" at bounding box center [182, 449] width 87 height 17
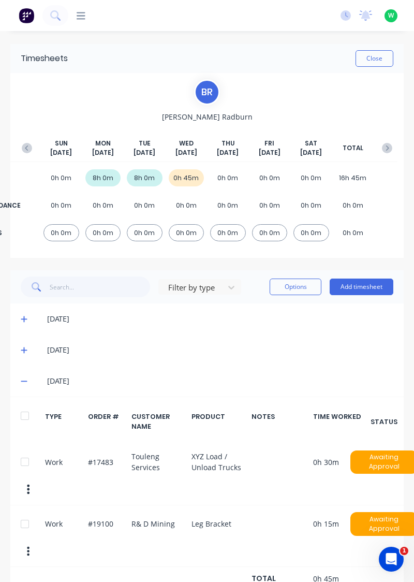
click at [364, 286] on button "Add timesheet" at bounding box center [362, 286] width 64 height 17
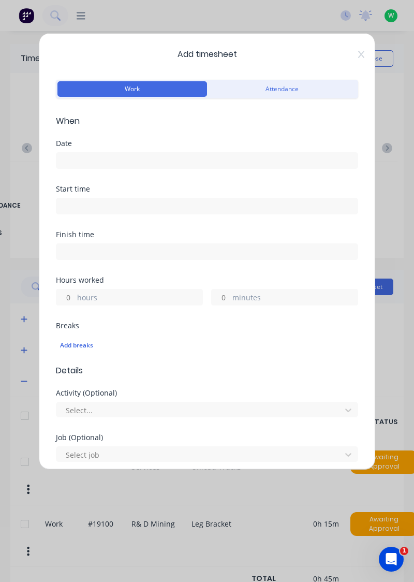
click at [92, 146] on div "Date" at bounding box center [207, 143] width 302 height 7
click at [86, 160] on input at bounding box center [206, 161] width 301 height 16
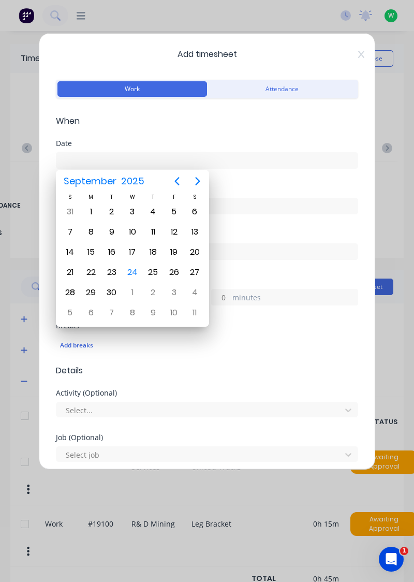
click at [134, 270] on div "24" at bounding box center [133, 272] width 16 height 16
type input "[DATE]"
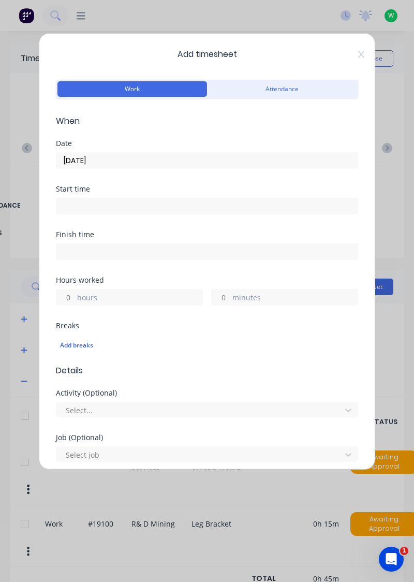
click at [72, 294] on input "hours" at bounding box center [65, 297] width 18 height 16
type input "7"
click at [226, 298] on input "minutes" at bounding box center [221, 297] width 18 height 16
type input "15"
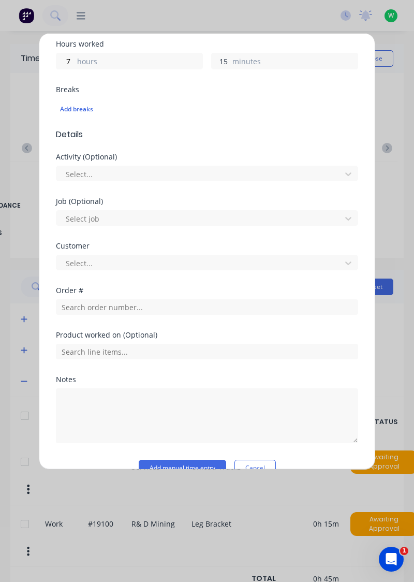
scroll to position [256, 0]
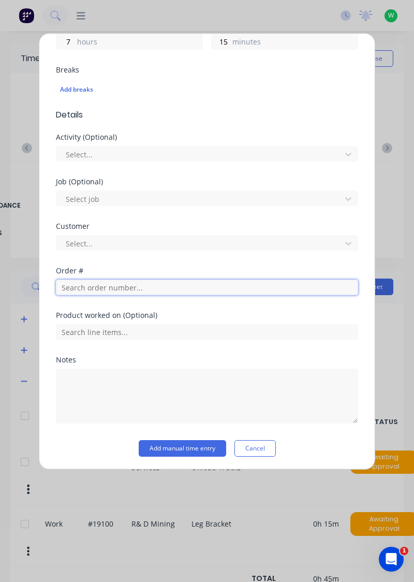
click at [105, 286] on input "text" at bounding box center [207, 288] width 302 height 16
type input "17943"
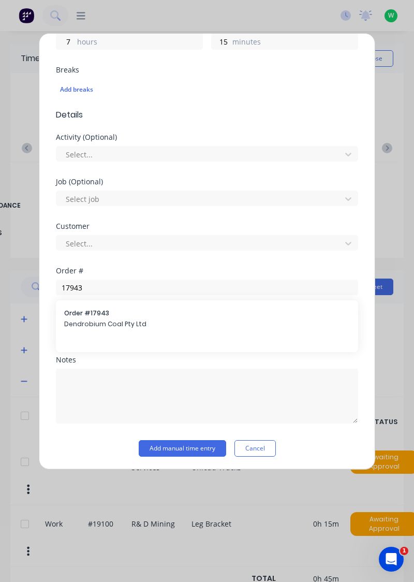
click at [94, 320] on span "Dendrobium Coal Pty Ltd" at bounding box center [207, 323] width 286 height 9
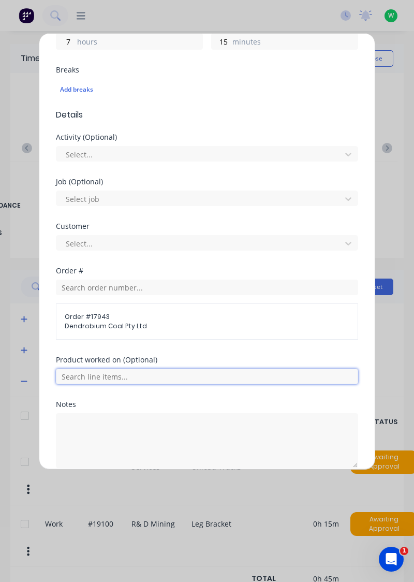
click at [120, 370] on input "text" at bounding box center [207, 377] width 302 height 16
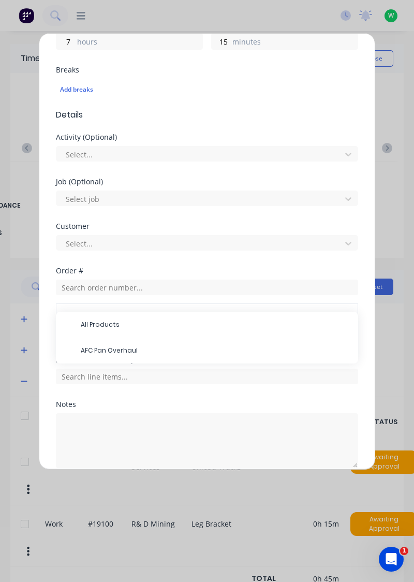
click at [107, 346] on span "AFC Pan Overhaul" at bounding box center [215, 350] width 269 height 9
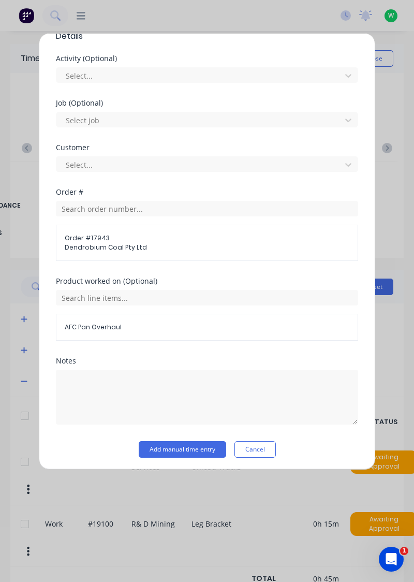
click at [193, 444] on button "Add manual time entry" at bounding box center [182, 449] width 87 height 17
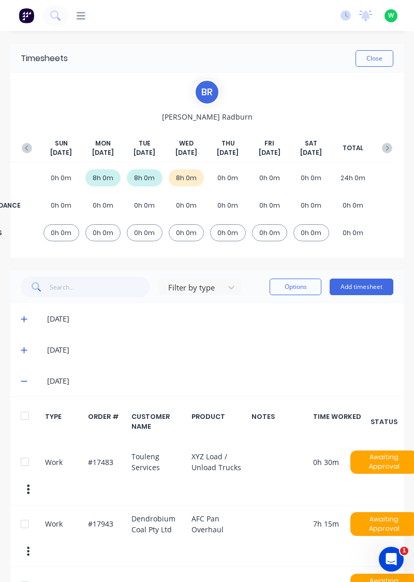
click at [371, 58] on button "Close" at bounding box center [375, 58] width 38 height 17
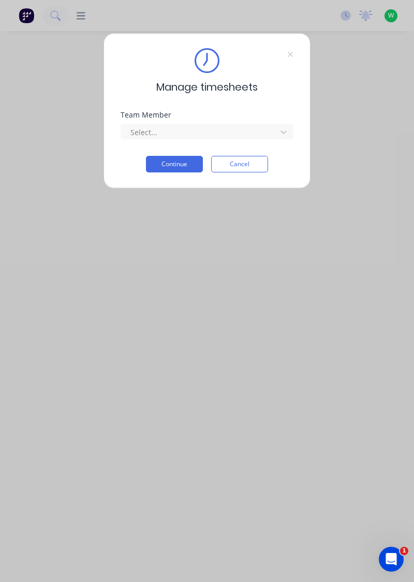
click at [129, 133] on input "text" at bounding box center [130, 132] width 2 height 11
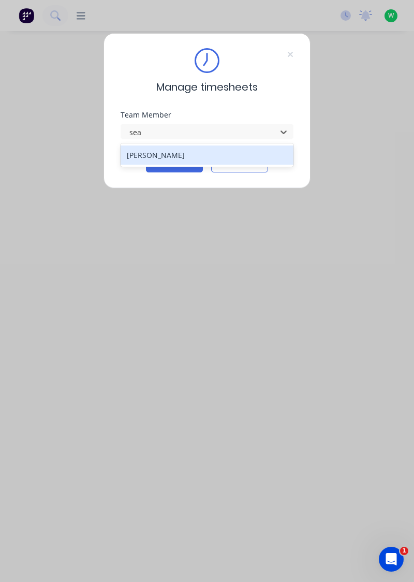
click at [133, 155] on div "[PERSON_NAME]" at bounding box center [207, 154] width 173 height 19
type input "sea"
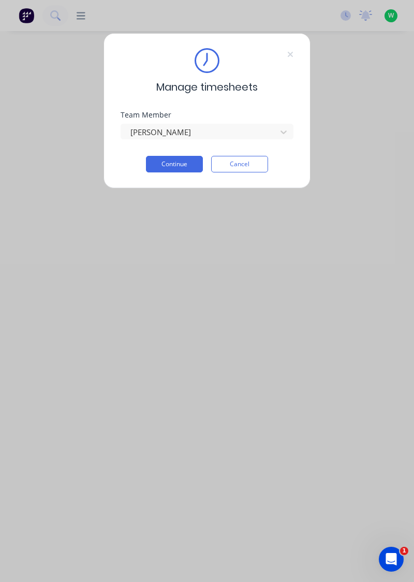
click at [161, 165] on button "Continue" at bounding box center [174, 164] width 57 height 17
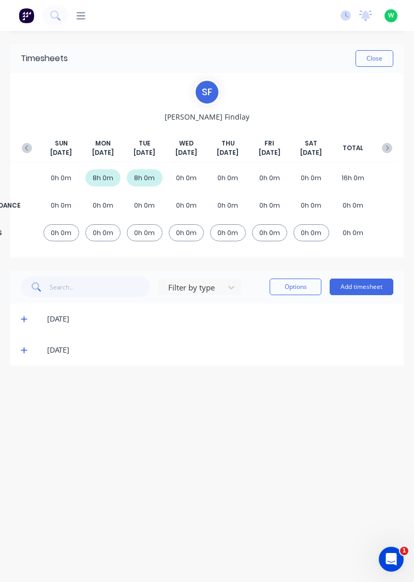
click at [368, 294] on button "Add timesheet" at bounding box center [362, 286] width 64 height 17
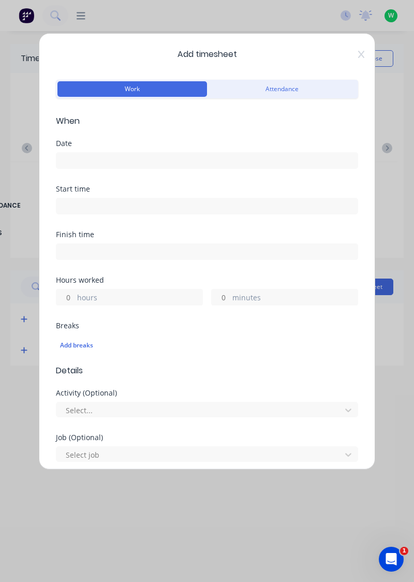
click at [185, 164] on input at bounding box center [206, 161] width 301 height 16
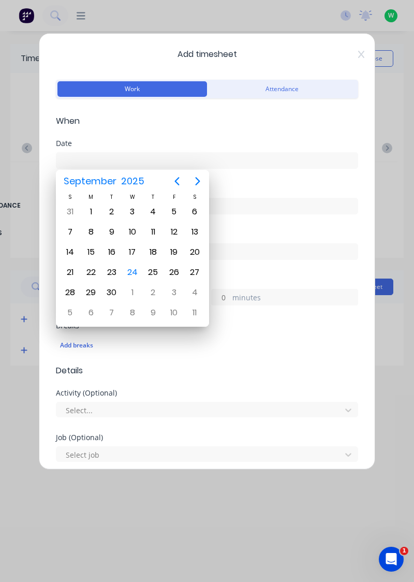
click at [130, 268] on div "24" at bounding box center [133, 272] width 16 height 16
type input "[DATE]"
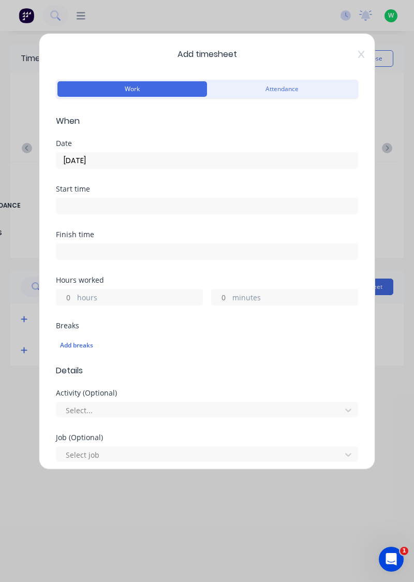
click at [70, 292] on input "hours" at bounding box center [65, 297] width 18 height 16
type input "8"
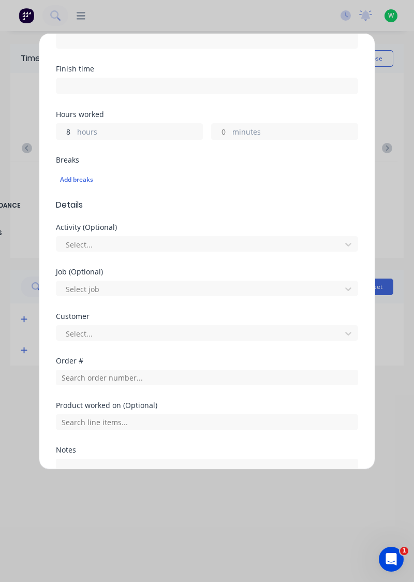
scroll to position [172, 0]
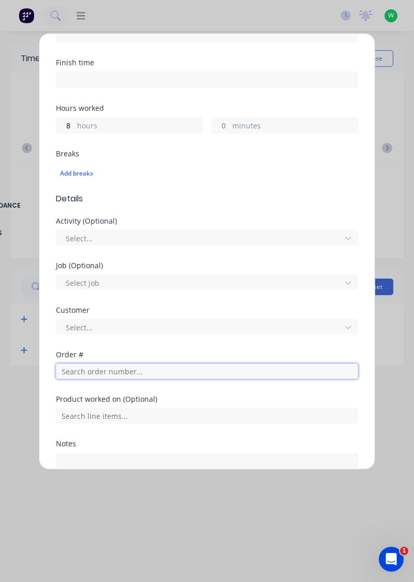
click at [125, 365] on input "text" at bounding box center [207, 371] width 302 height 16
type input "18932"
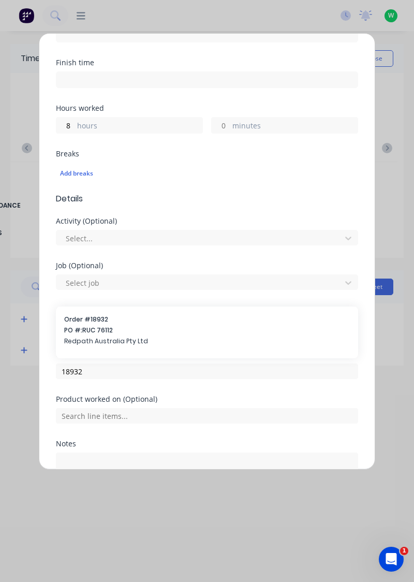
click at [154, 332] on span "PO #: RUC 76112" at bounding box center [207, 330] width 286 height 9
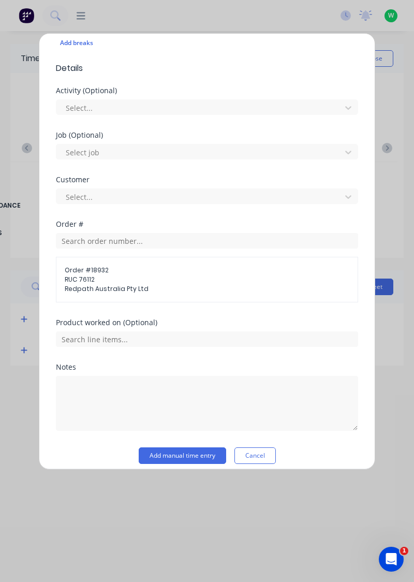
scroll to position [309, 0]
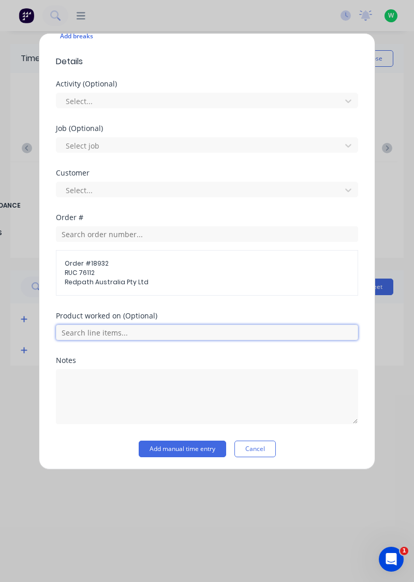
click at [195, 330] on input "text" at bounding box center [207, 333] width 302 height 16
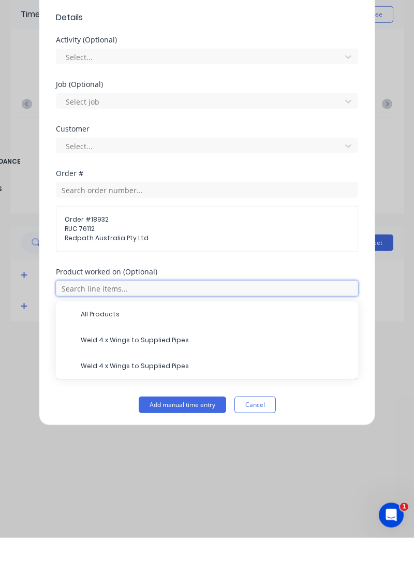
scroll to position [276, 0]
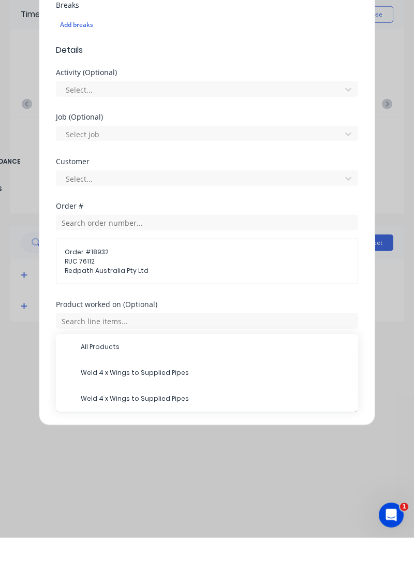
click at [146, 393] on span "All Products" at bounding box center [215, 390] width 269 height 9
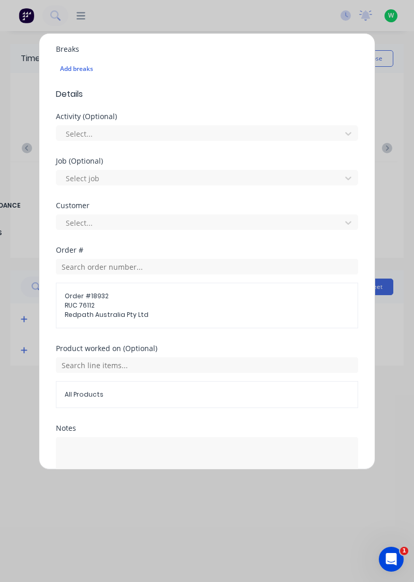
scroll to position [312, 0]
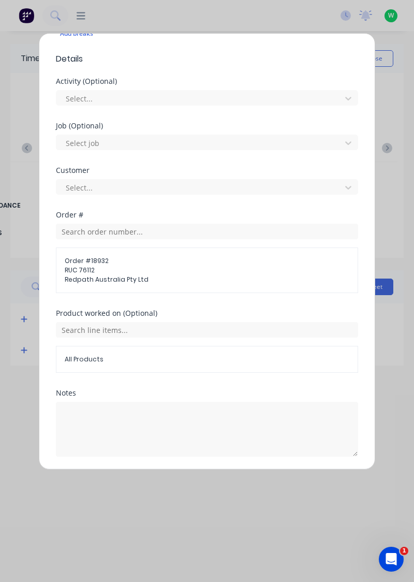
click at [193, 478] on button "Add manual time entry" at bounding box center [182, 481] width 87 height 17
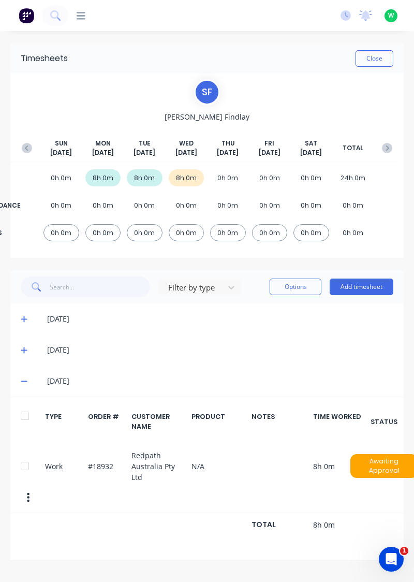
click at [380, 65] on button "Close" at bounding box center [375, 58] width 38 height 17
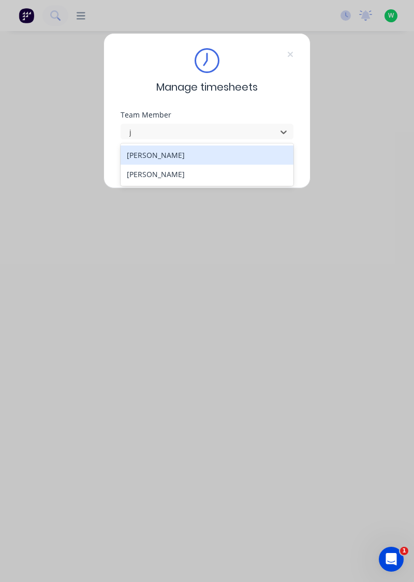
click at [170, 153] on div "[PERSON_NAME]" at bounding box center [207, 154] width 173 height 19
type input "j"
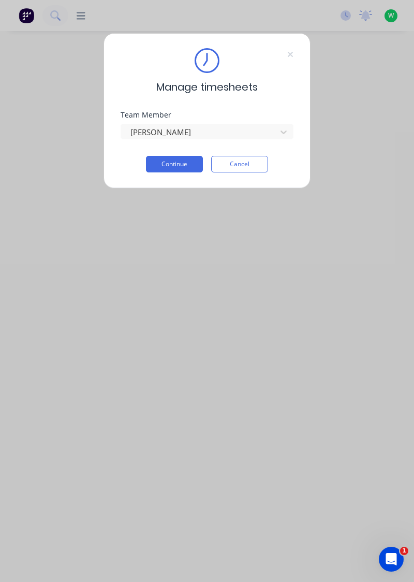
click at [177, 166] on button "Continue" at bounding box center [174, 164] width 57 height 17
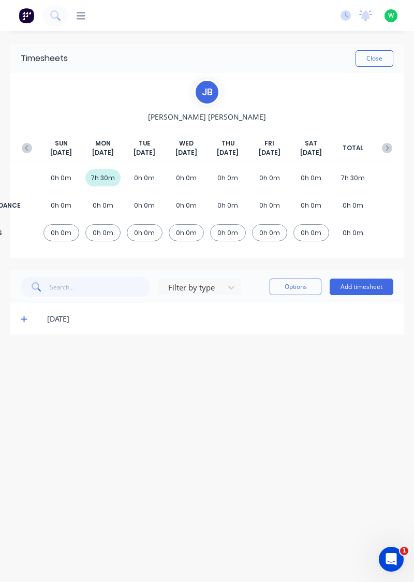
click at [370, 289] on button "Add timesheet" at bounding box center [362, 286] width 64 height 17
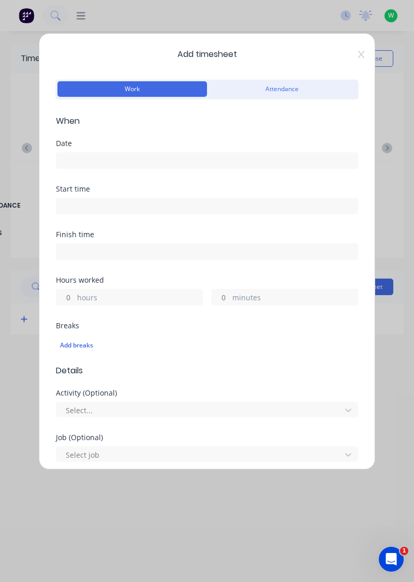
click at [133, 155] on input at bounding box center [206, 161] width 301 height 16
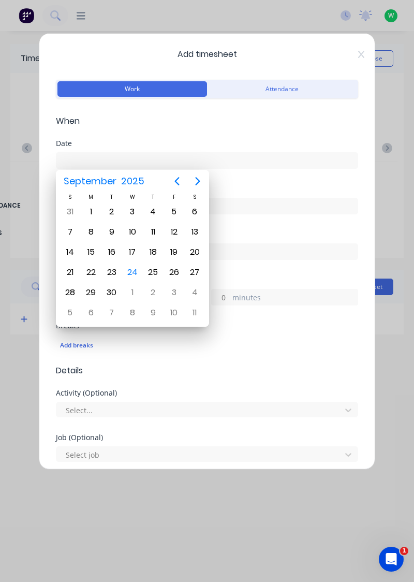
click at [137, 269] on div "24" at bounding box center [133, 272] width 16 height 16
type input "[DATE]"
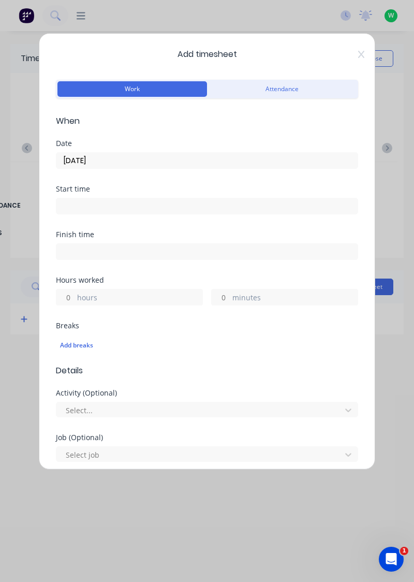
click at [112, 301] on label "hours" at bounding box center [139, 298] width 125 height 13
click at [75, 301] on input "hours" at bounding box center [65, 297] width 18 height 16
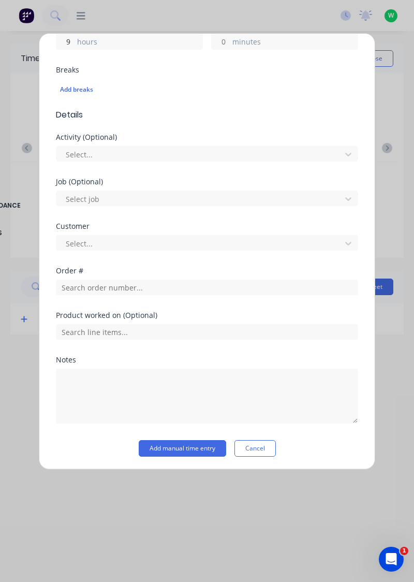
scroll to position [223, 0]
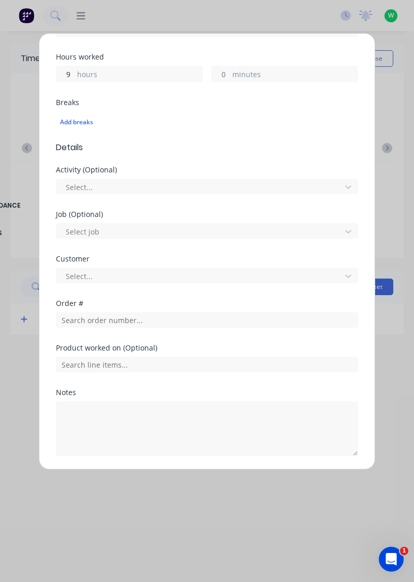
type input "9"
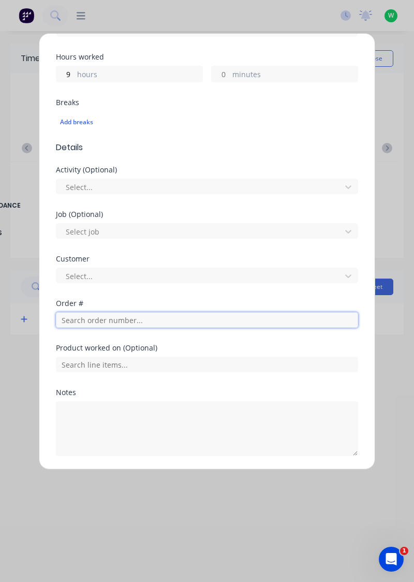
click at [129, 314] on input "text" at bounding box center [207, 320] width 302 height 16
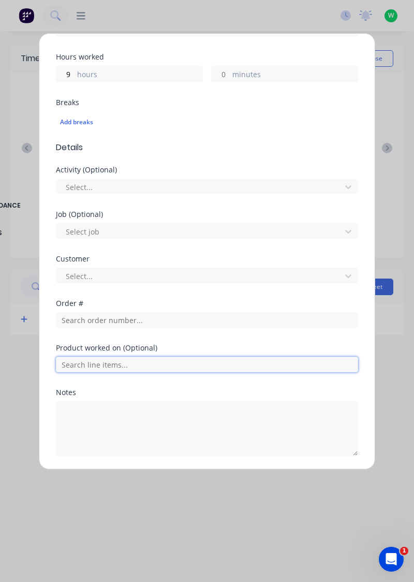
click at [140, 363] on input "text" at bounding box center [207, 365] width 302 height 16
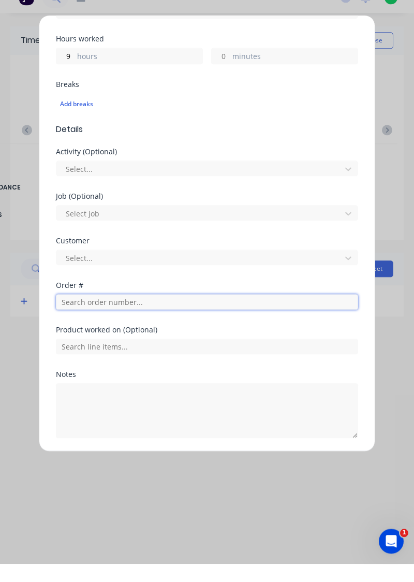
click at [120, 317] on input "text" at bounding box center [207, 320] width 302 height 16
type input "17943"
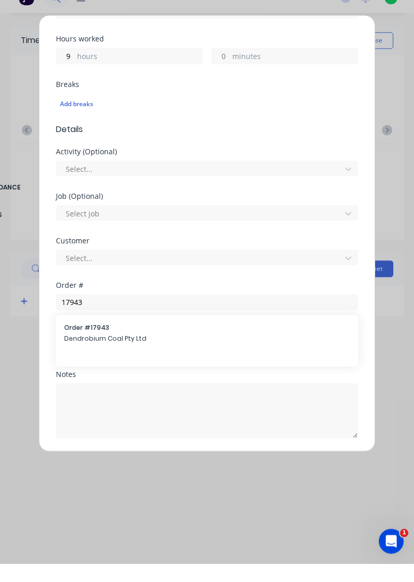
click at [100, 358] on span "Dendrobium Coal Pty Ltd" at bounding box center [207, 356] width 286 height 9
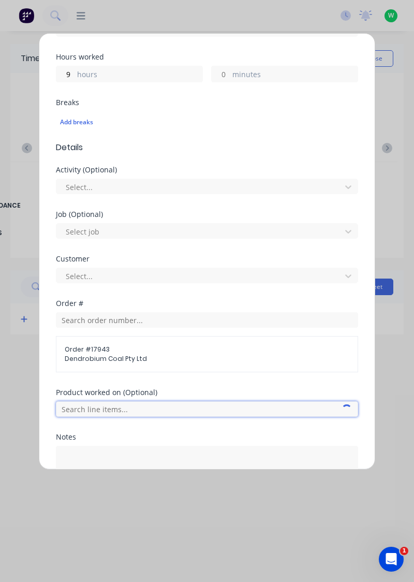
click at [126, 409] on input "text" at bounding box center [207, 409] width 302 height 16
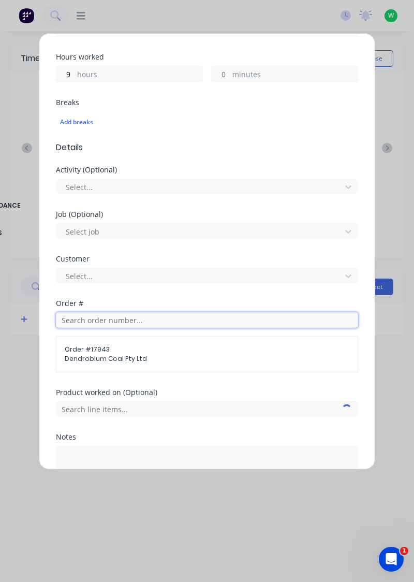
click at [113, 318] on input "text" at bounding box center [207, 320] width 302 height 16
type input "17943"
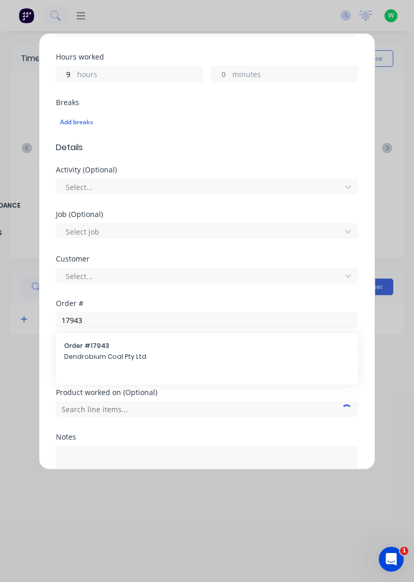
click at [123, 352] on span "Dendrobium Coal Pty Ltd" at bounding box center [207, 356] width 286 height 9
click at [127, 354] on span "Dendrobium Coal Pty Ltd" at bounding box center [207, 358] width 285 height 9
click at [93, 357] on span "Dendrobium Coal Pty Ltd" at bounding box center [207, 358] width 285 height 9
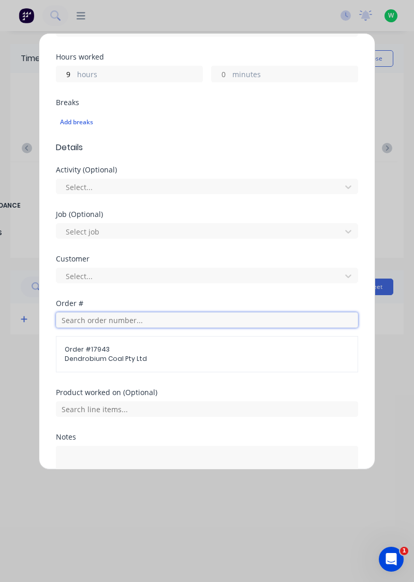
click at [154, 320] on input "text" at bounding box center [207, 320] width 302 height 16
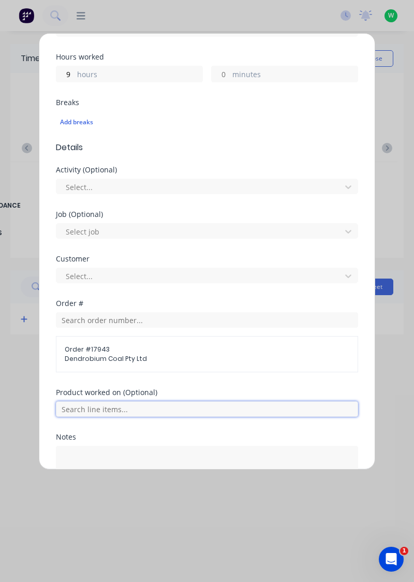
click at [127, 403] on input "text" at bounding box center [207, 409] width 302 height 16
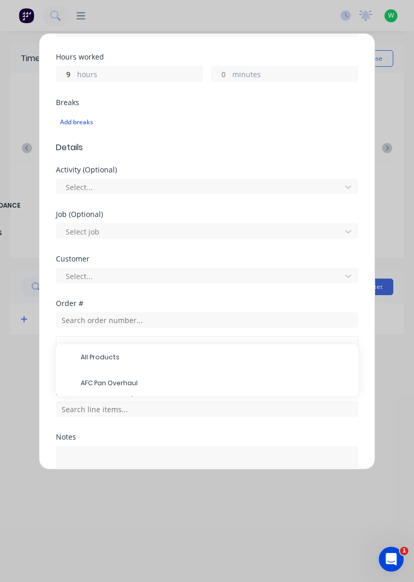
click at [123, 383] on span "AFC Pan Overhaul" at bounding box center [215, 382] width 269 height 9
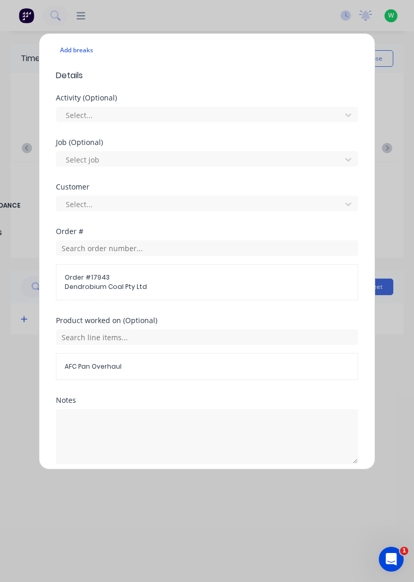
scroll to position [302, 0]
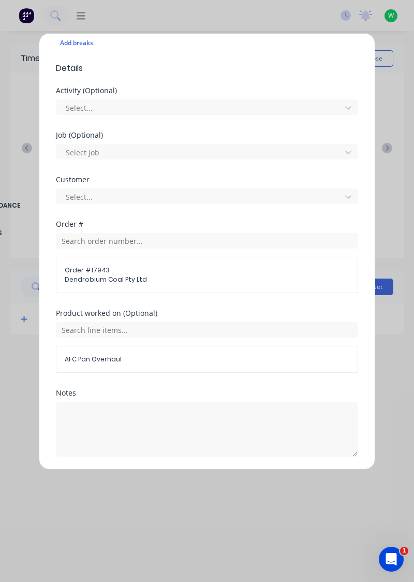
click at [181, 481] on button "Add manual time entry" at bounding box center [182, 481] width 87 height 17
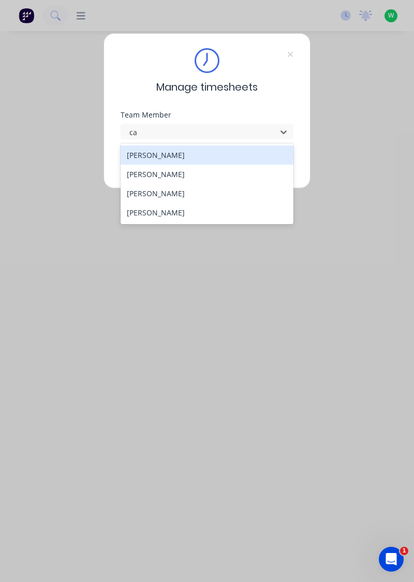
click at [135, 196] on div "[PERSON_NAME]" at bounding box center [207, 193] width 173 height 19
type input "ca"
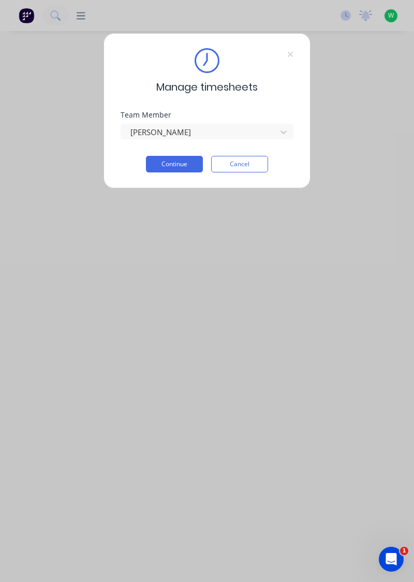
click at [166, 167] on button "Continue" at bounding box center [174, 164] width 57 height 17
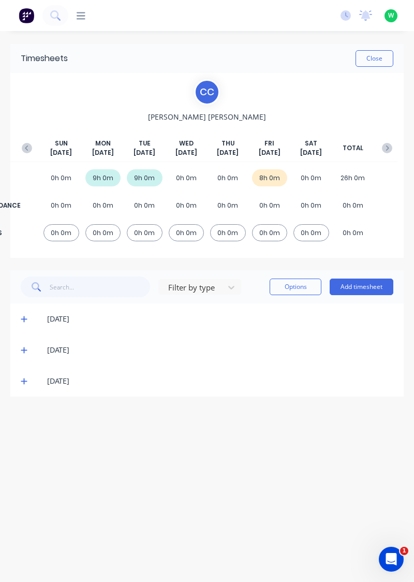
click at [368, 284] on button "Add timesheet" at bounding box center [362, 286] width 64 height 17
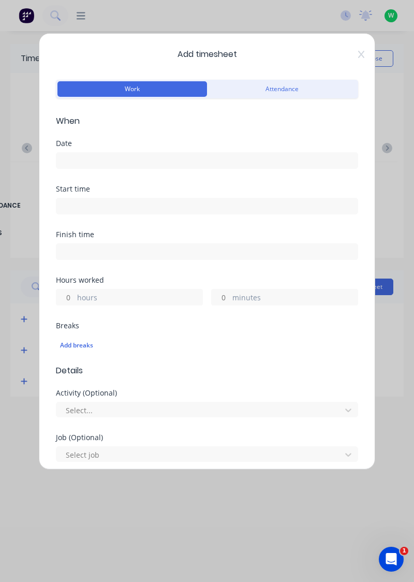
click at [90, 163] on input at bounding box center [206, 161] width 301 height 16
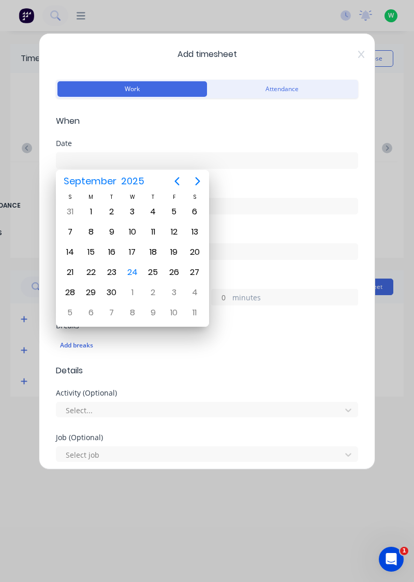
click at [134, 269] on div "24" at bounding box center [133, 272] width 16 height 16
type input "[DATE]"
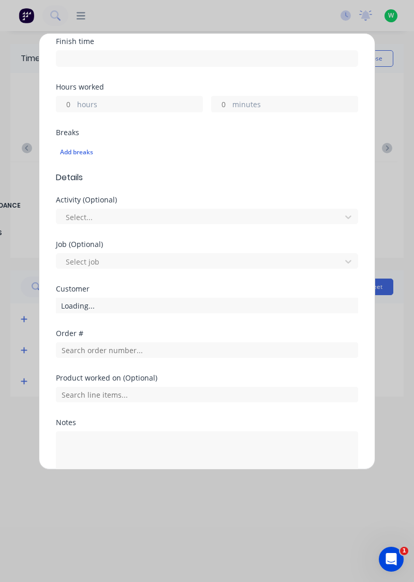
scroll to position [194, 0]
click at [100, 105] on label "hours" at bounding box center [139, 104] width 125 height 13
click at [75, 105] on input "hours" at bounding box center [65, 104] width 18 height 16
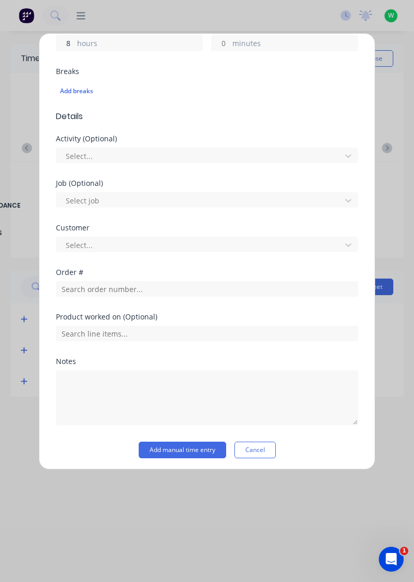
scroll to position [256, 0]
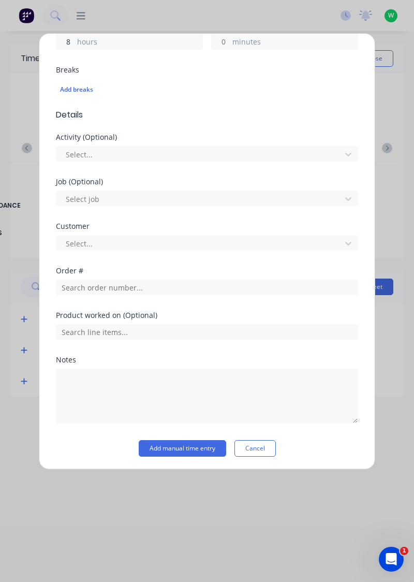
type input "8"
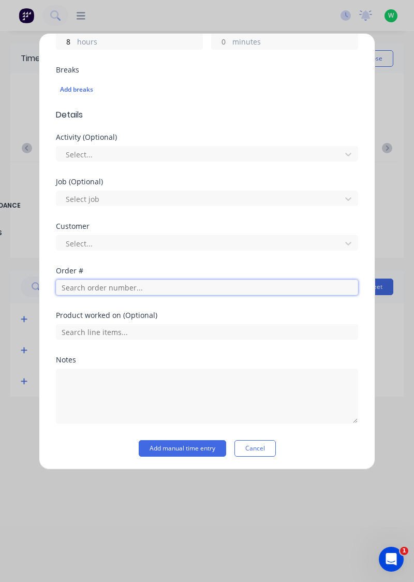
click at [85, 285] on input "text" at bounding box center [207, 288] width 302 height 16
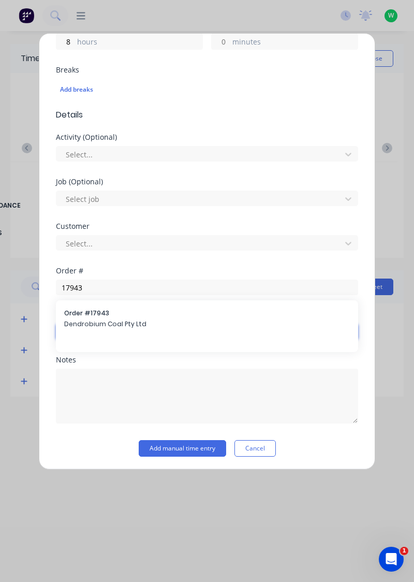
click at [93, 324] on input "text" at bounding box center [207, 332] width 302 height 16
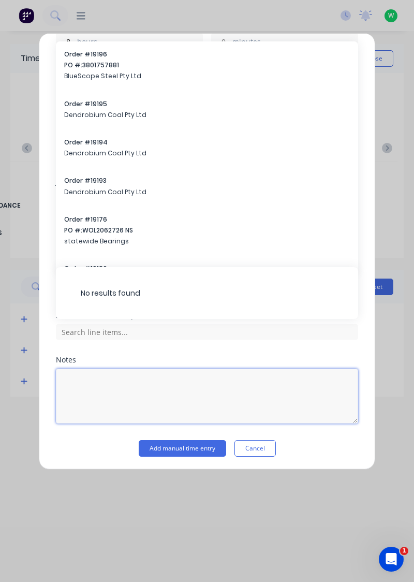
click at [72, 369] on textarea at bounding box center [207, 396] width 302 height 55
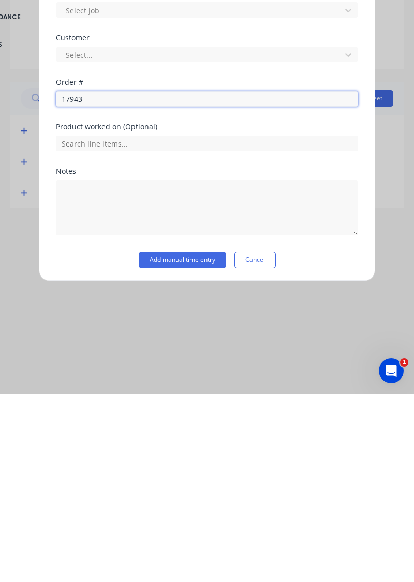
click at [106, 286] on input "17943" at bounding box center [207, 288] width 302 height 16
click at [104, 288] on input "17943" at bounding box center [207, 288] width 302 height 16
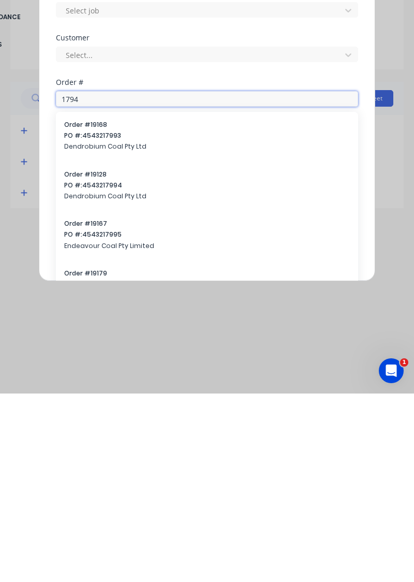
type input "17943"
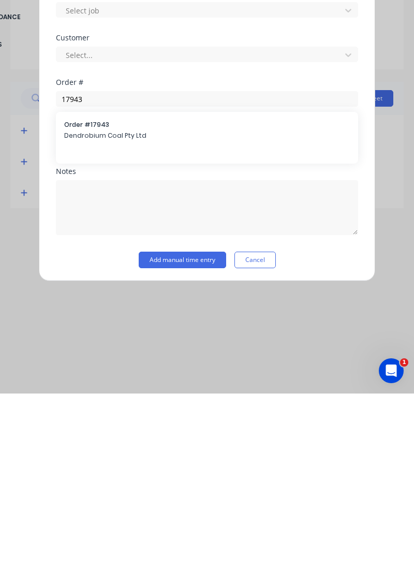
click at [91, 324] on span "Dendrobium Coal Pty Ltd" at bounding box center [207, 323] width 286 height 9
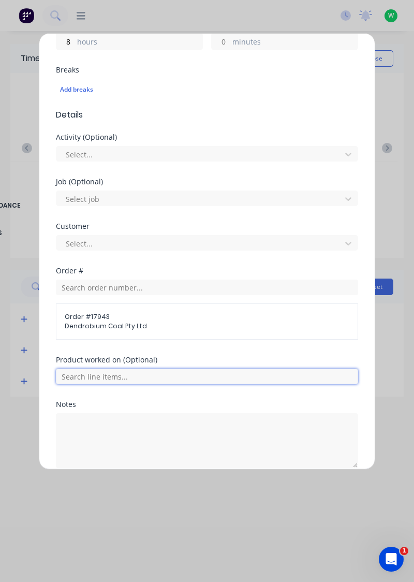
click at [82, 376] on input "text" at bounding box center [207, 377] width 302 height 16
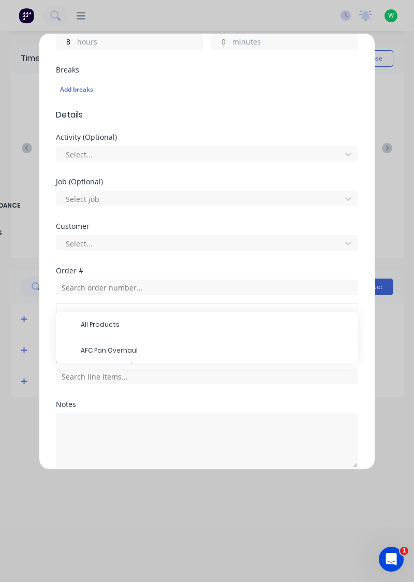
click at [86, 350] on span "AFC Pan Overhaul" at bounding box center [215, 350] width 269 height 9
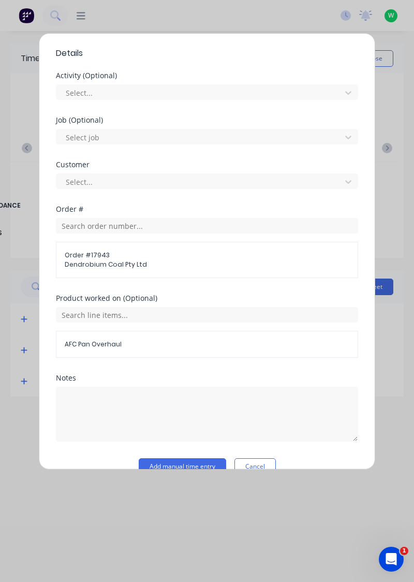
scroll to position [334, 0]
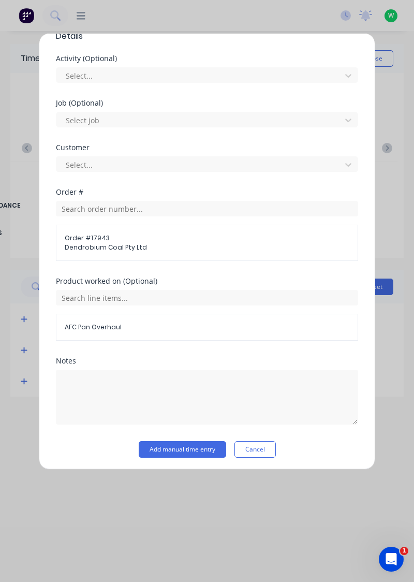
click at [162, 448] on button "Add manual time entry" at bounding box center [182, 449] width 87 height 17
